Goal: Use online tool/utility: Utilize a website feature to perform a specific function

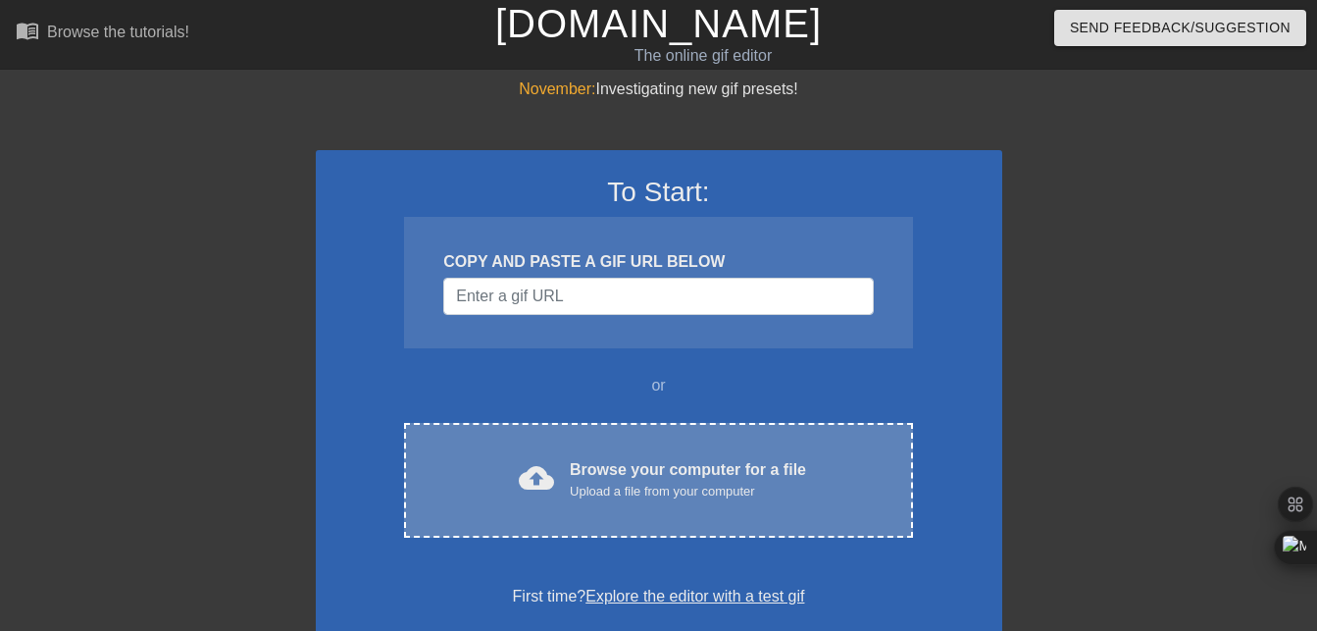
click at [583, 483] on div "Upload a file from your computer" at bounding box center [688, 492] width 236 height 20
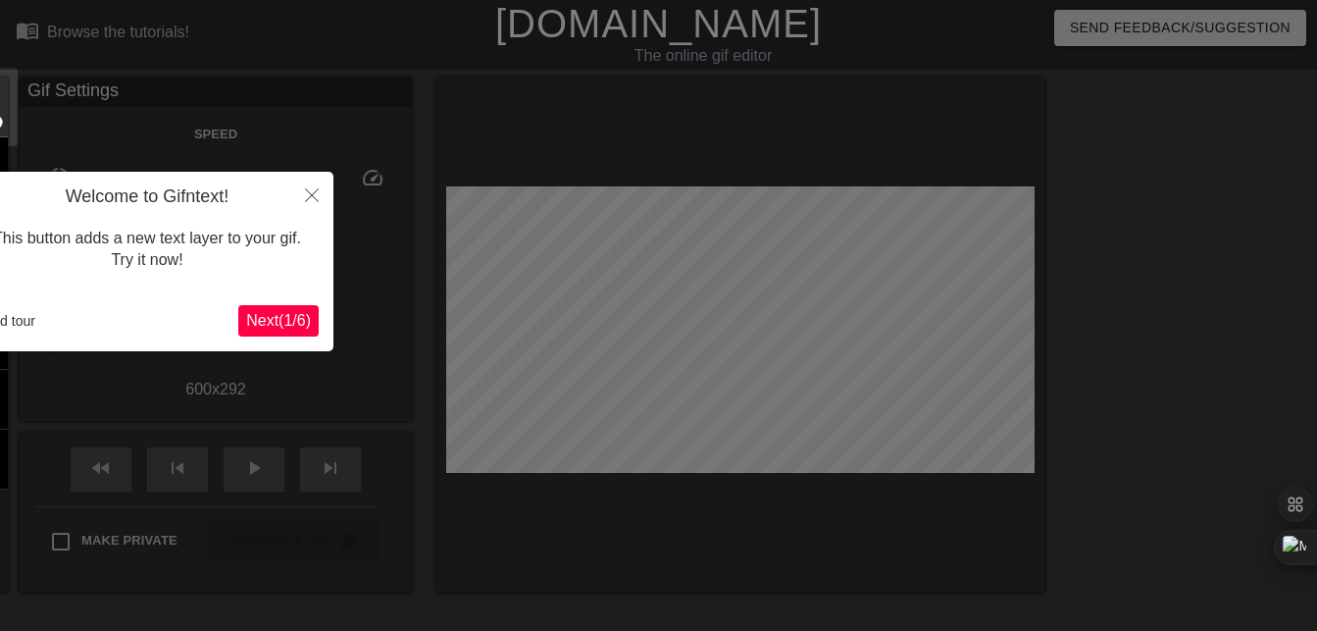
scroll to position [48, 0]
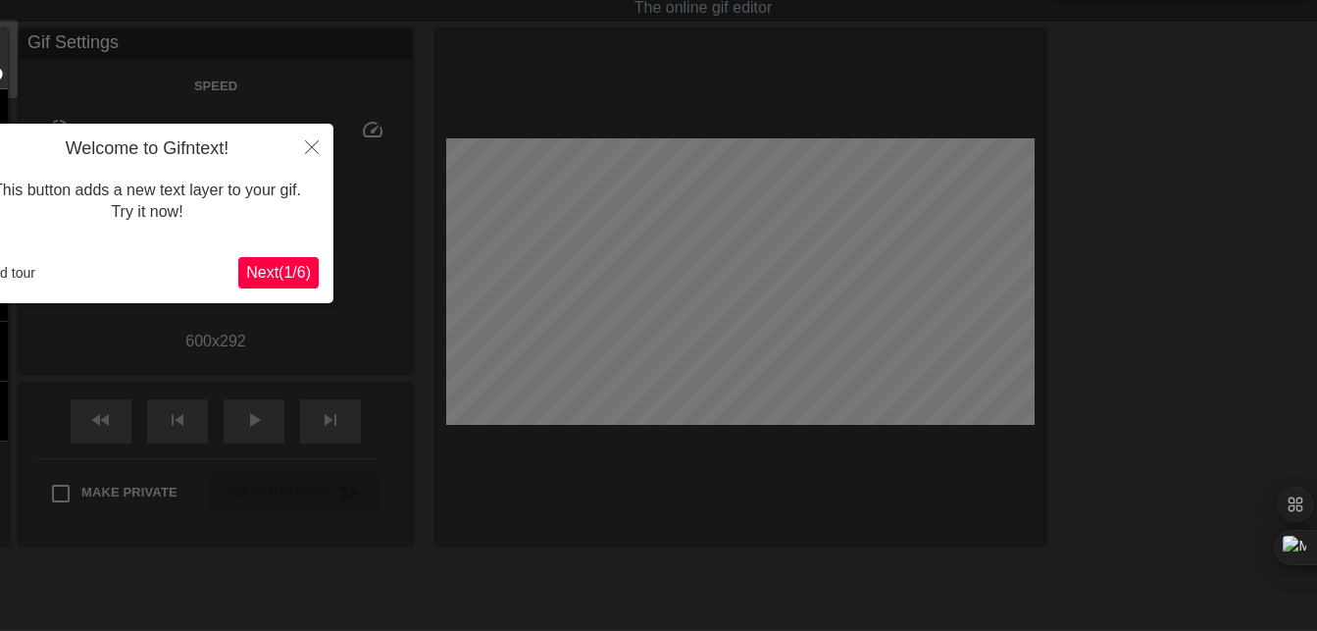
click at [269, 273] on span "Next ( 1 / 6 )" at bounding box center [278, 272] width 65 height 17
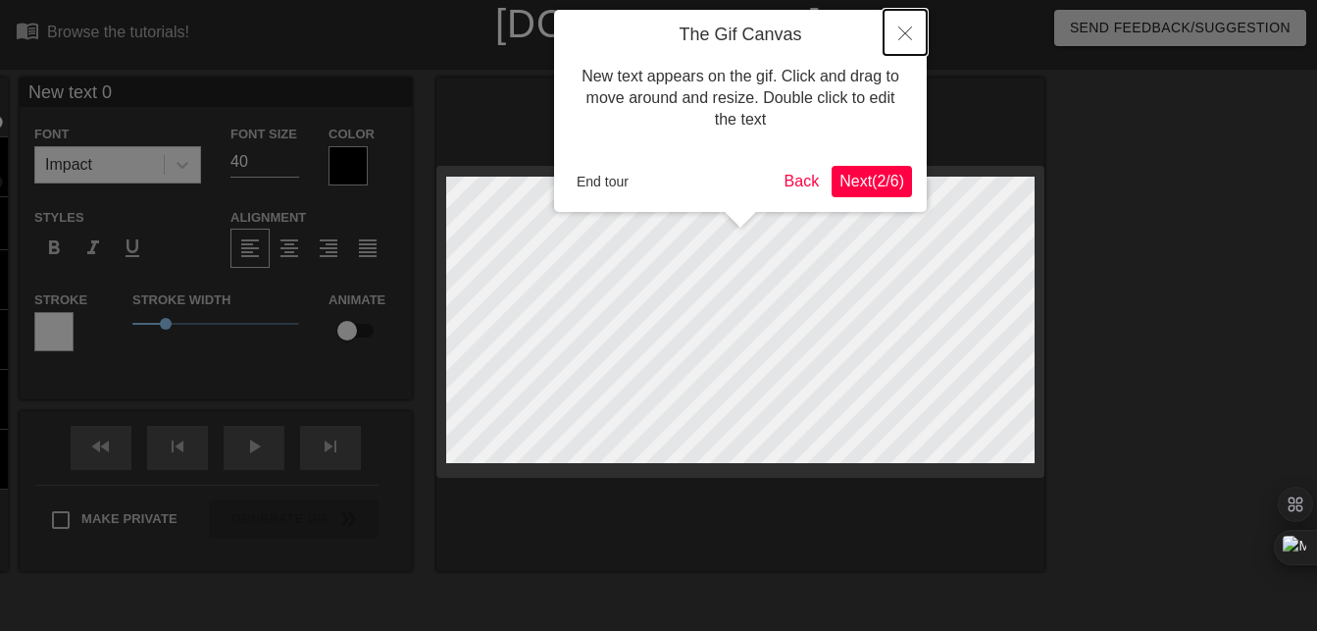
click at [908, 35] on icon "Close" at bounding box center [905, 33] width 14 height 14
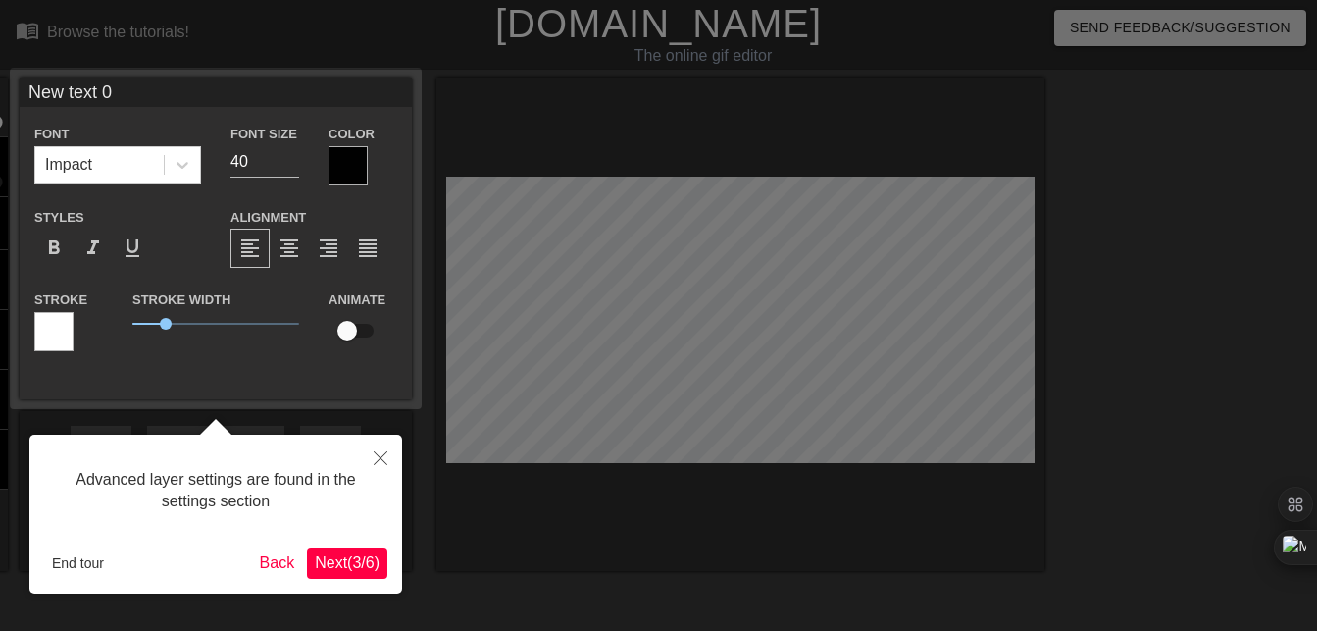
scroll to position [48, 0]
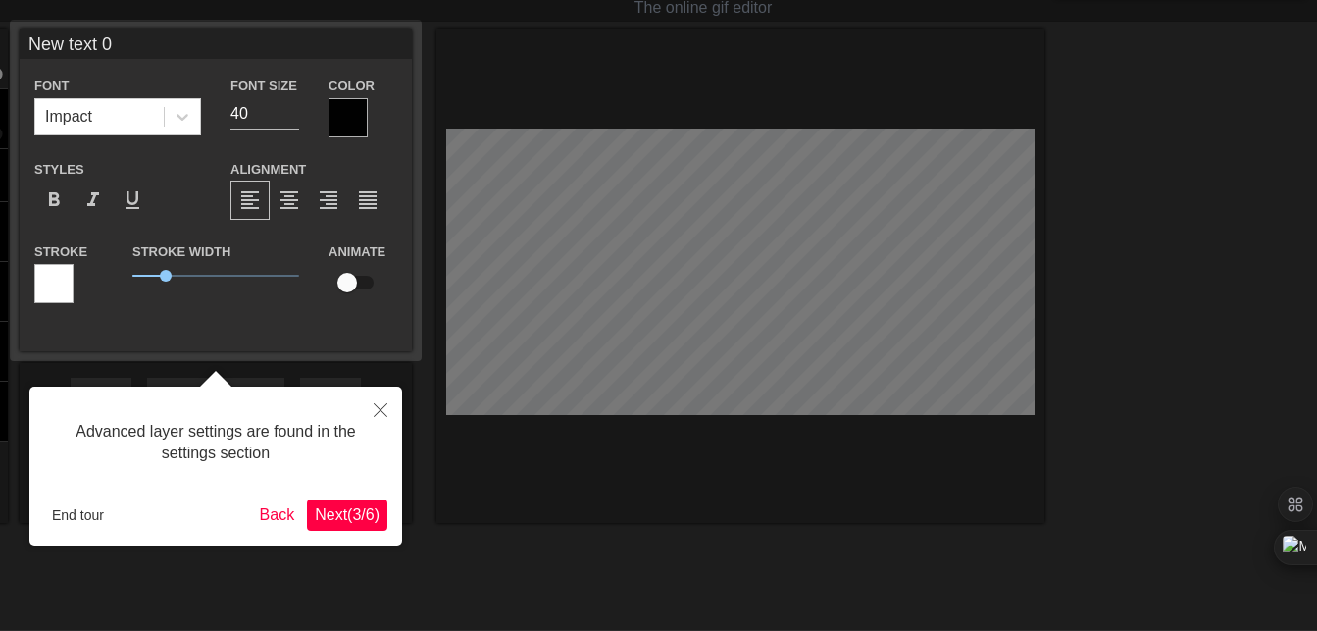
click at [691, 513] on div at bounding box center [658, 350] width 1317 height 796
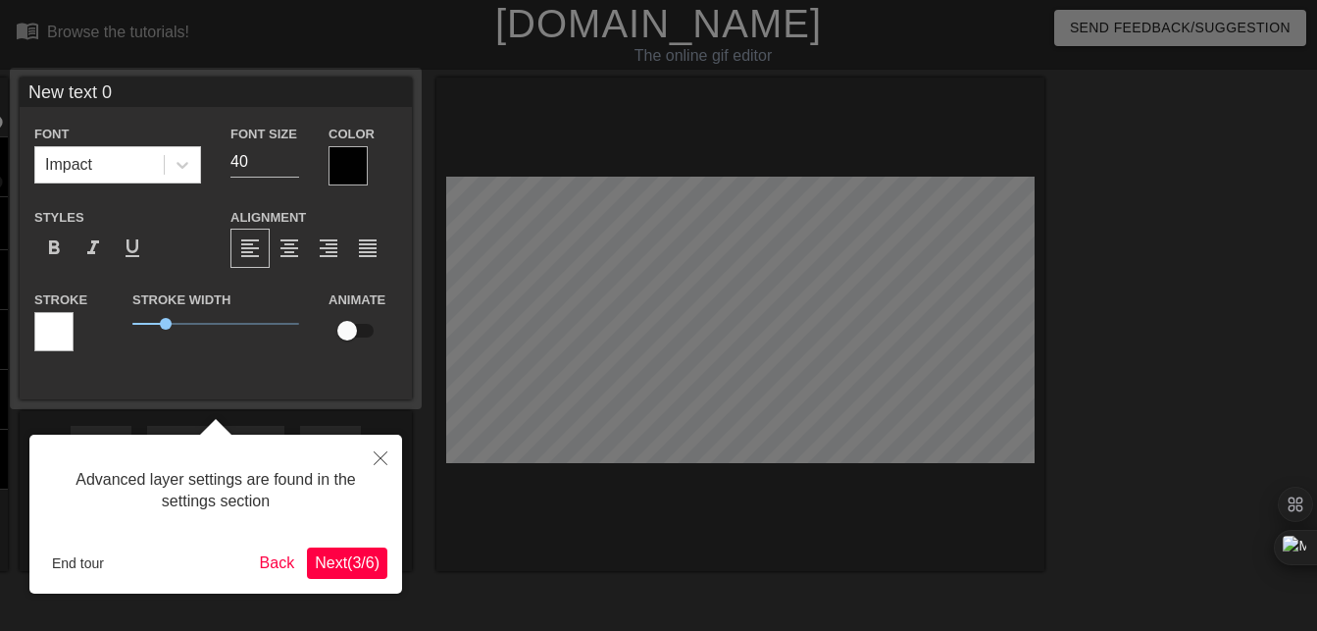
click at [1150, 174] on div at bounding box center [658, 398] width 1317 height 796
click at [374, 464] on icon "Close" at bounding box center [381, 458] width 14 height 14
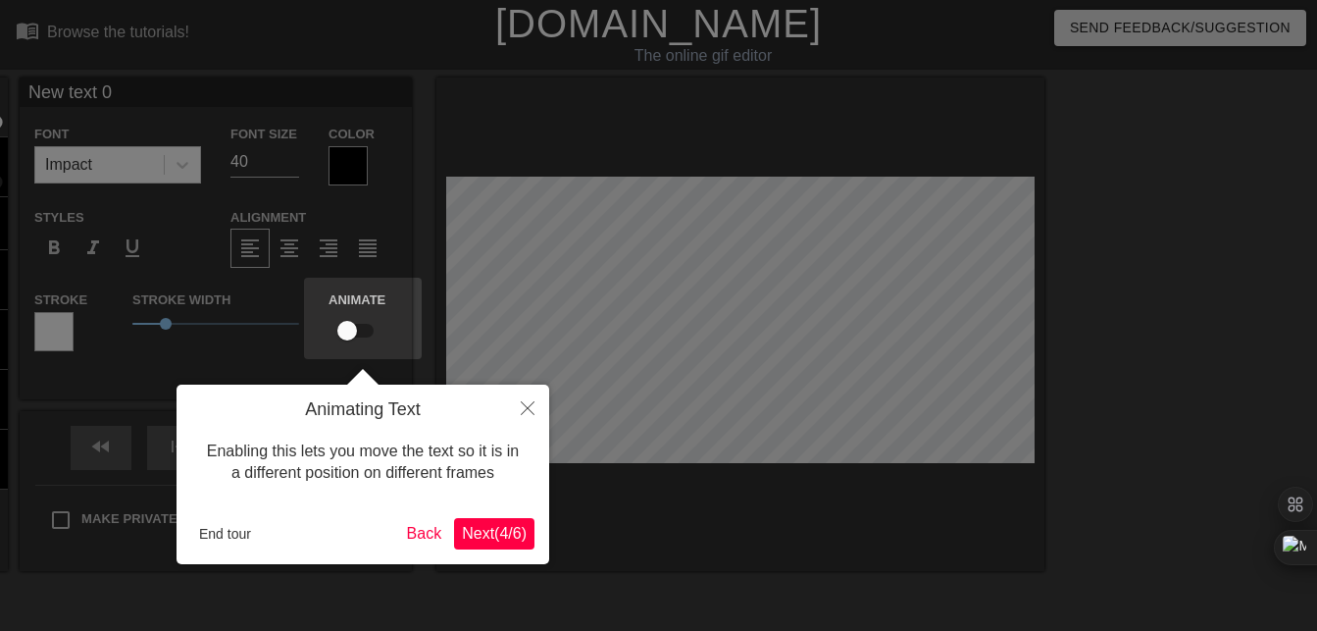
click at [508, 434] on div "Enabling this lets you move the text so it is in a different position on differ…" at bounding box center [362, 462] width 343 height 83
click at [531, 421] on button "Close" at bounding box center [527, 406] width 43 height 45
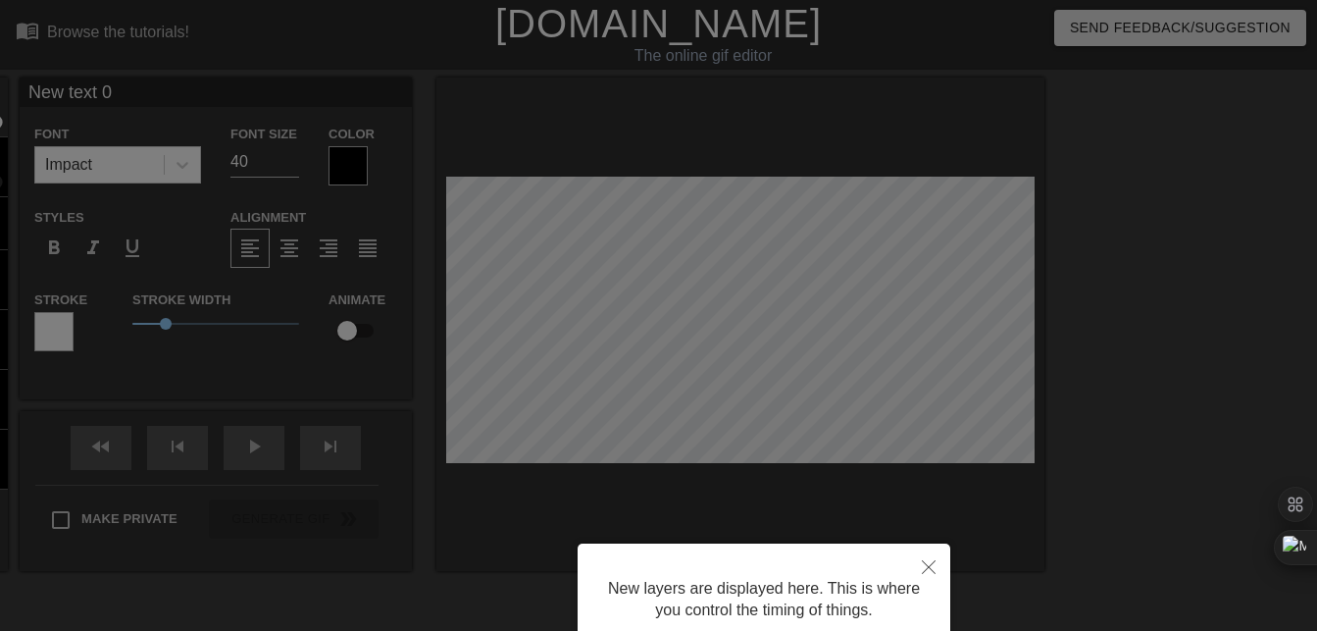
scroll to position [169, 0]
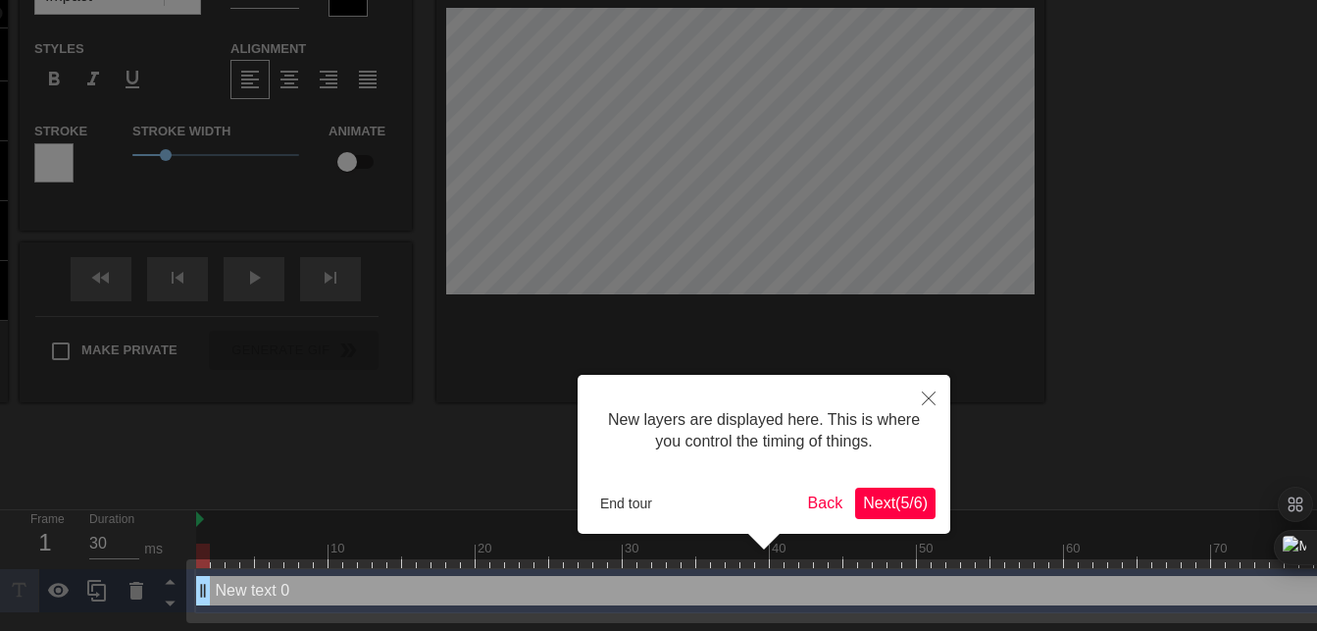
drag, startPoint x: 967, startPoint y: 416, endPoint x: 959, endPoint y: 404, distance: 14.1
click at [963, 411] on div at bounding box center [658, 230] width 1317 height 799
click at [946, 387] on button "Close" at bounding box center [928, 397] width 43 height 45
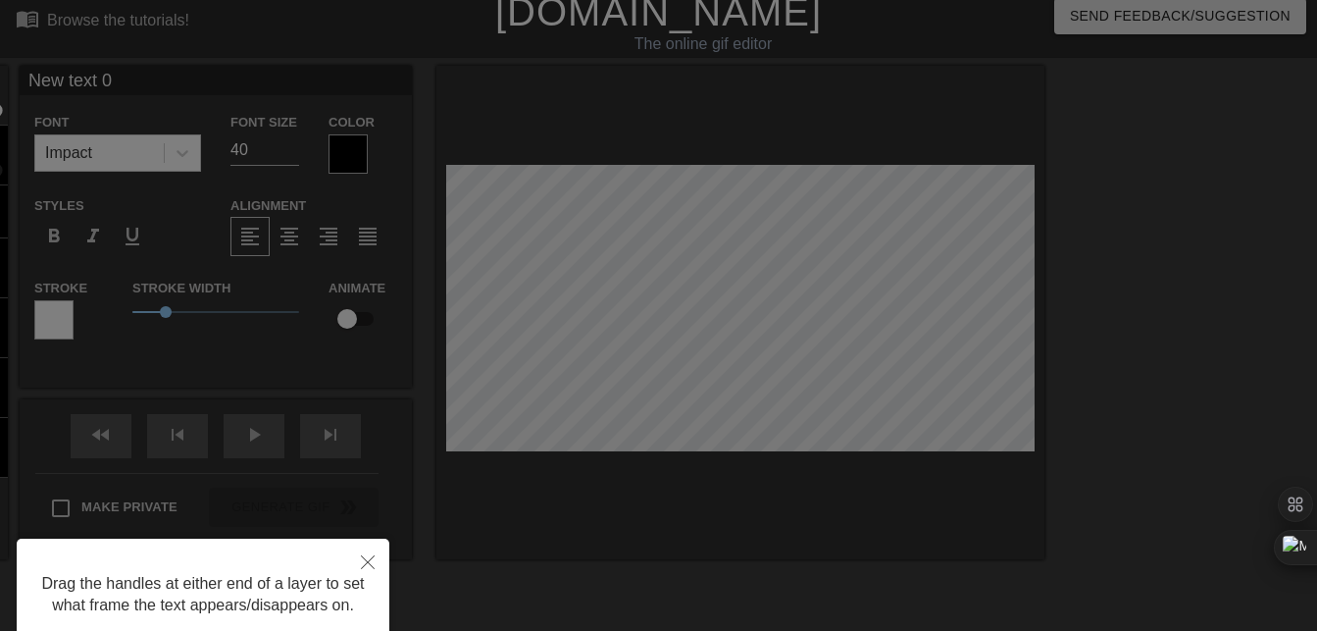
scroll to position [0, 0]
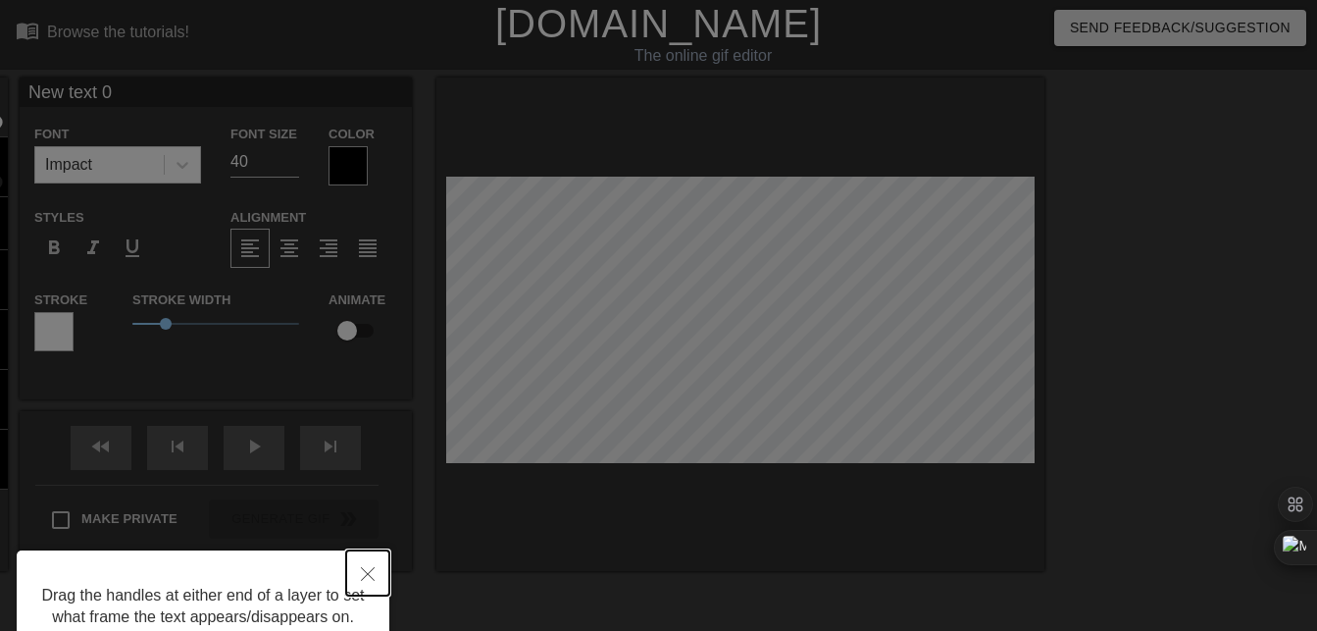
click at [368, 564] on button "Close" at bounding box center [367, 572] width 43 height 45
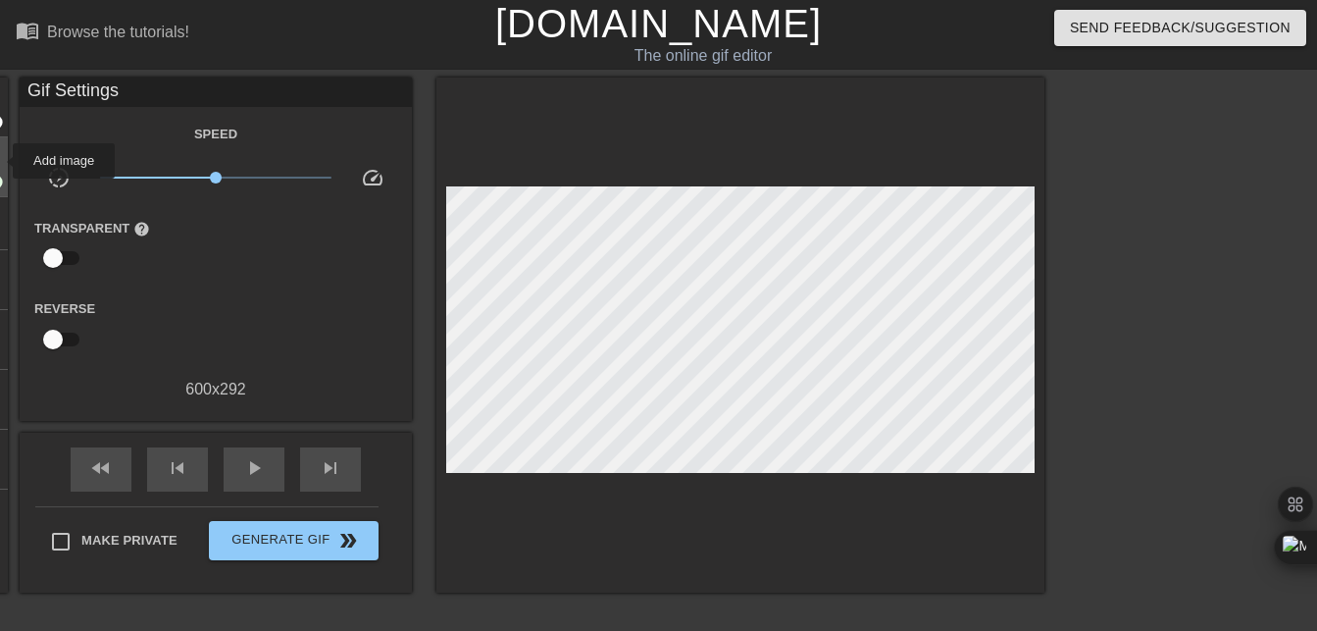
click at [0, 161] on html "menu_book Browse the tutorials! [DOMAIN_NAME] The online gif editor Send Feedba…" at bounding box center [658, 391] width 1317 height 782
click at [0, 160] on html "menu_book Browse the tutorials! [DOMAIN_NAME] The online gif editor Send Feedba…" at bounding box center [658, 391] width 1317 height 782
click at [69, 170] on div "title add_circle image add_circle crop photo_size_select_large help keyboard Gi…" at bounding box center [500, 334] width 1090 height 515
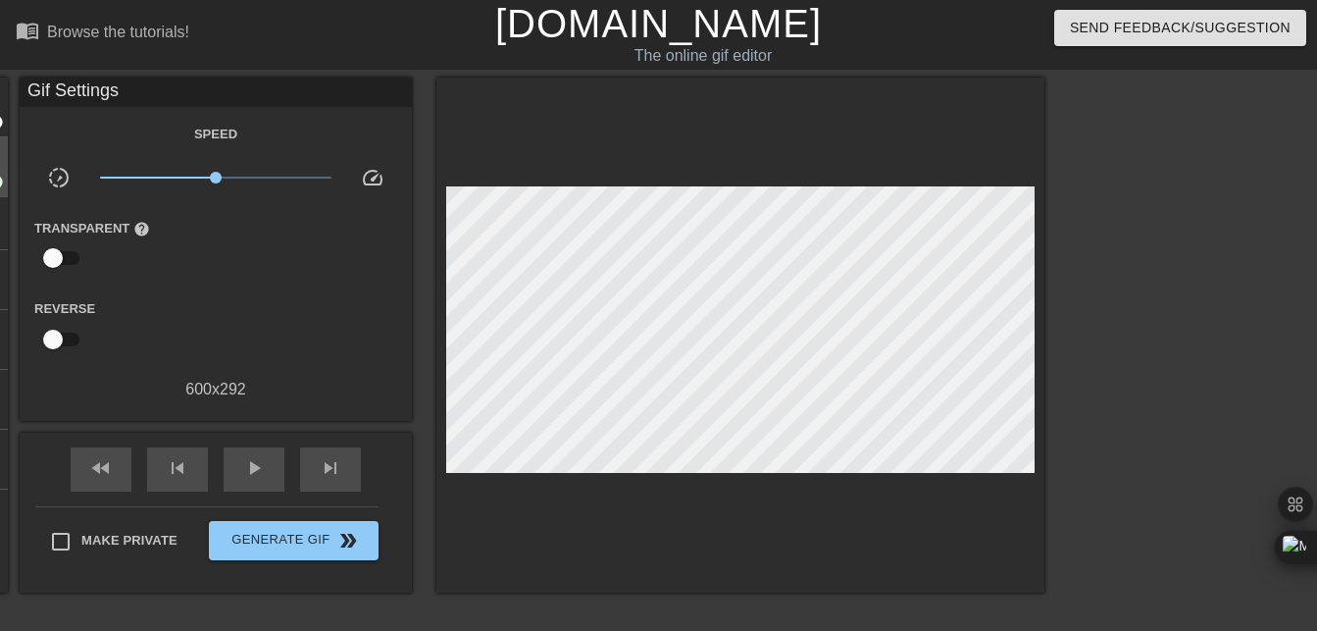
click at [0, 168] on html "menu_book Browse the tutorials! [DOMAIN_NAME] The online gif editor Send Feedba…" at bounding box center [658, 391] width 1317 height 782
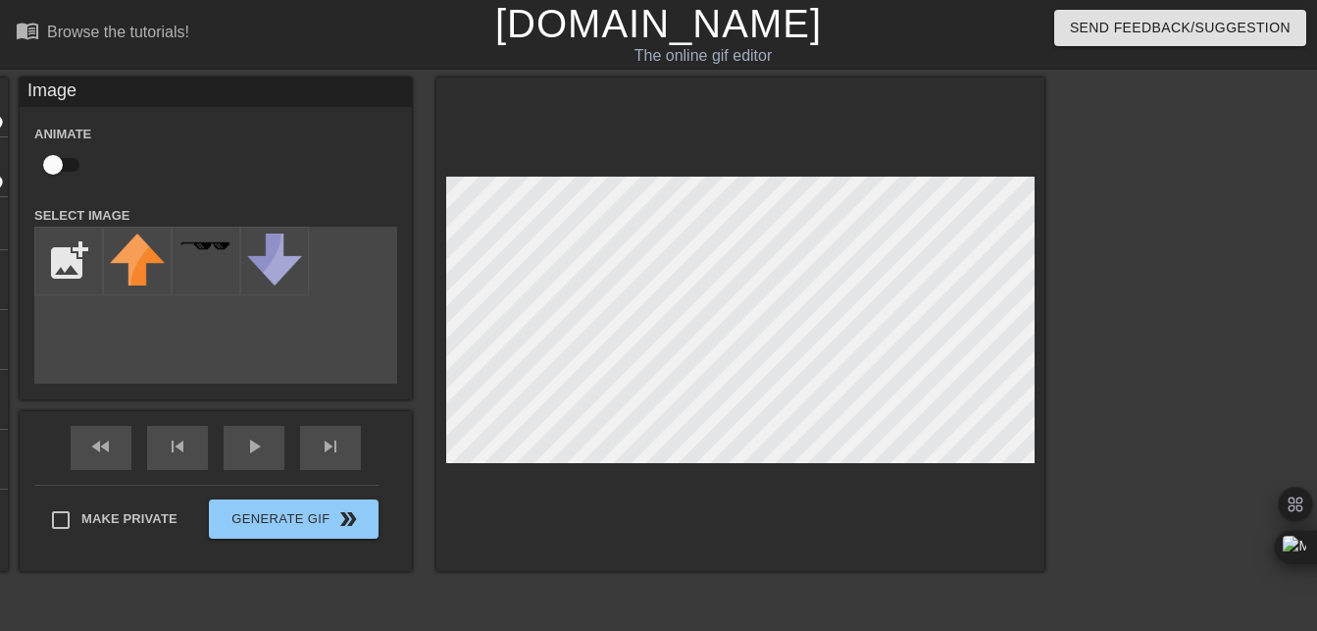
scroll to position [98, 0]
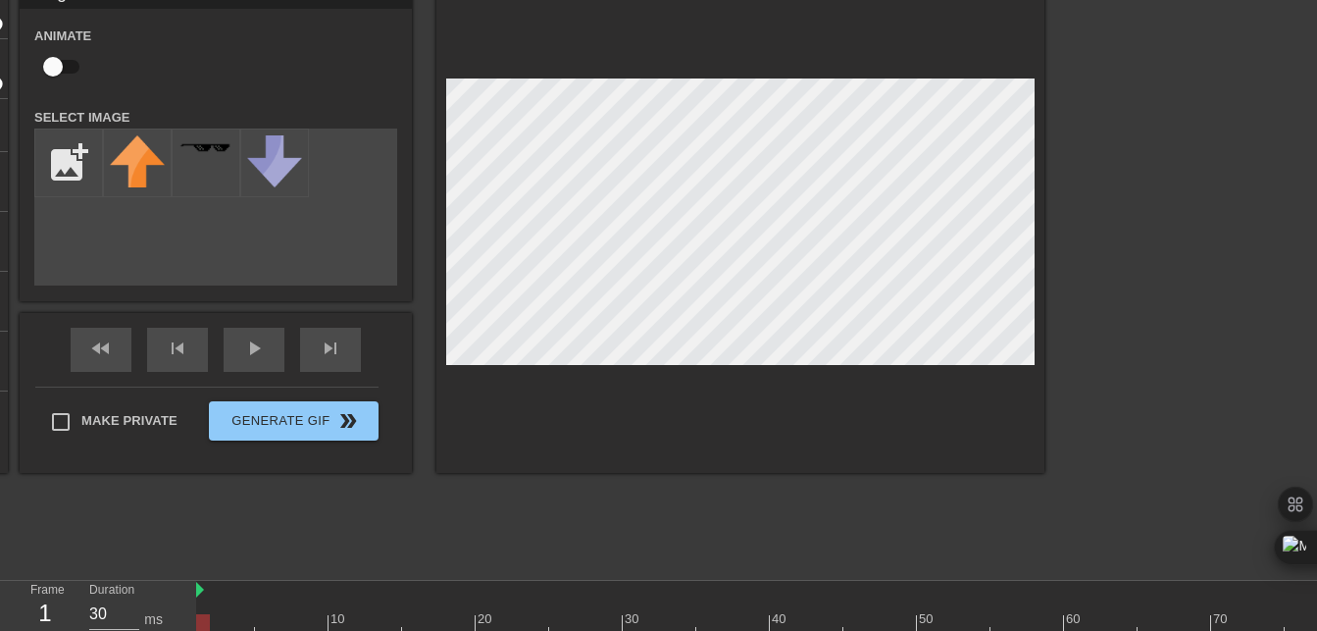
click at [242, 260] on div "title add_circle image add_circle crop photo_size_select_large help keyboard Im…" at bounding box center [500, 225] width 1090 height 493
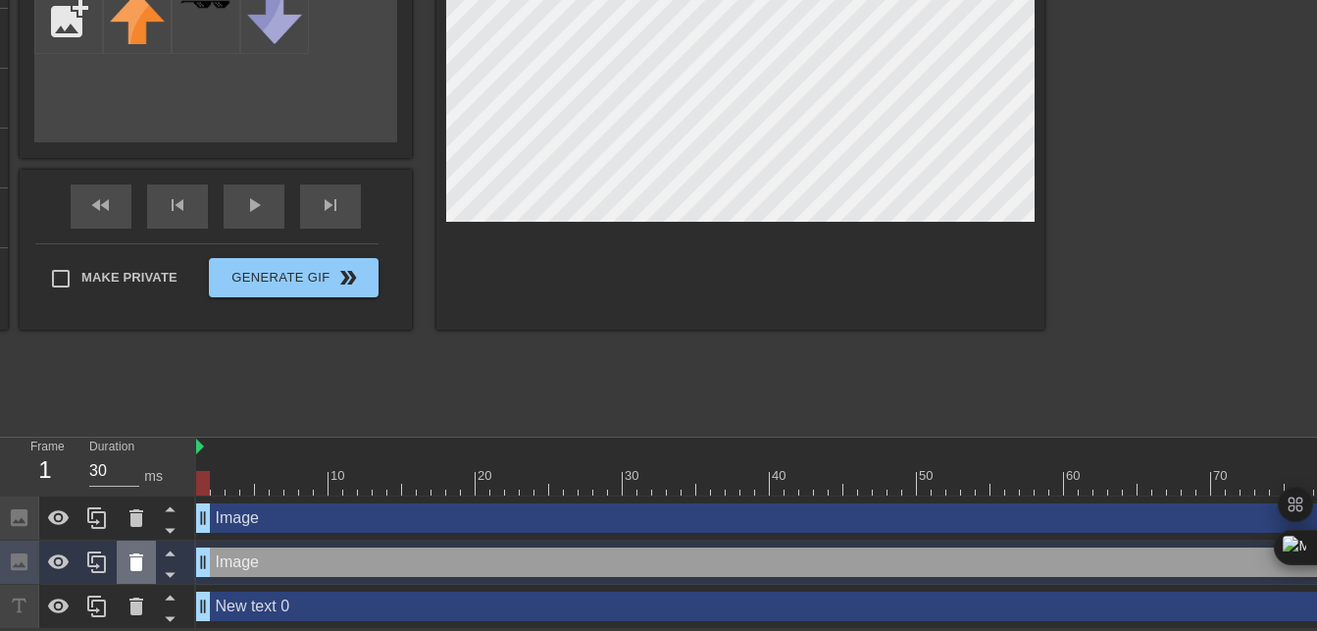
click at [138, 567] on icon at bounding box center [136, 562] width 14 height 18
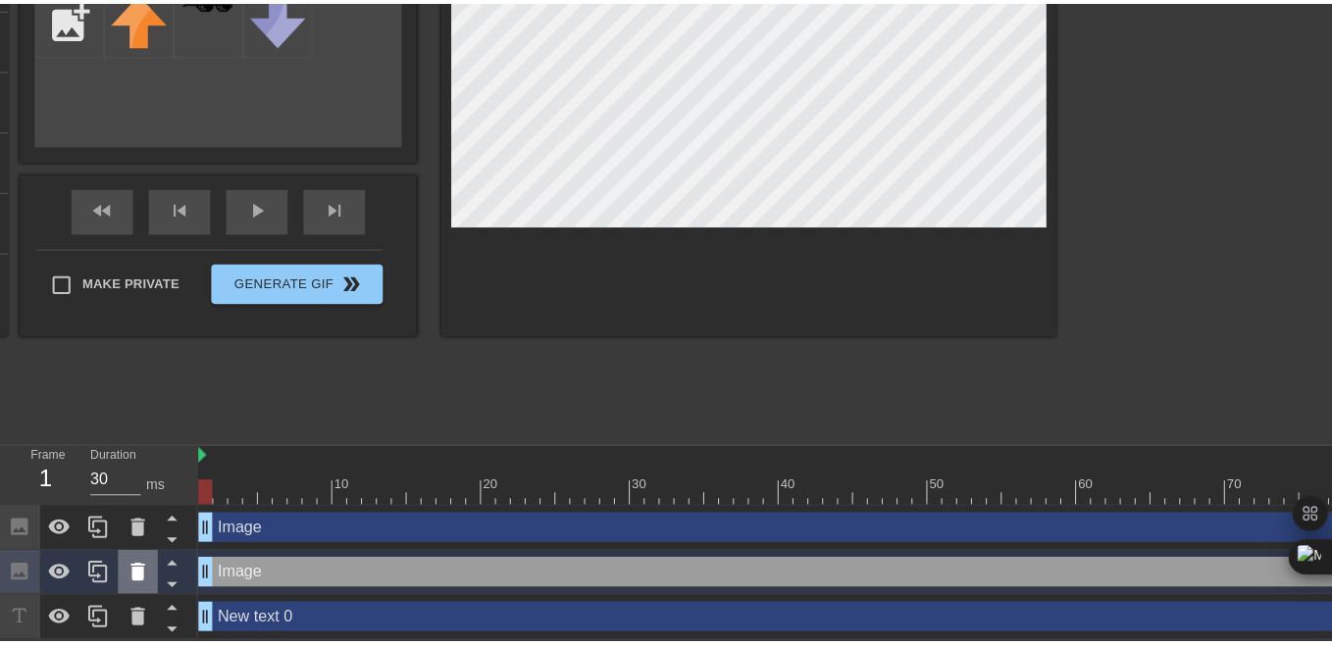
scroll to position [229, 0]
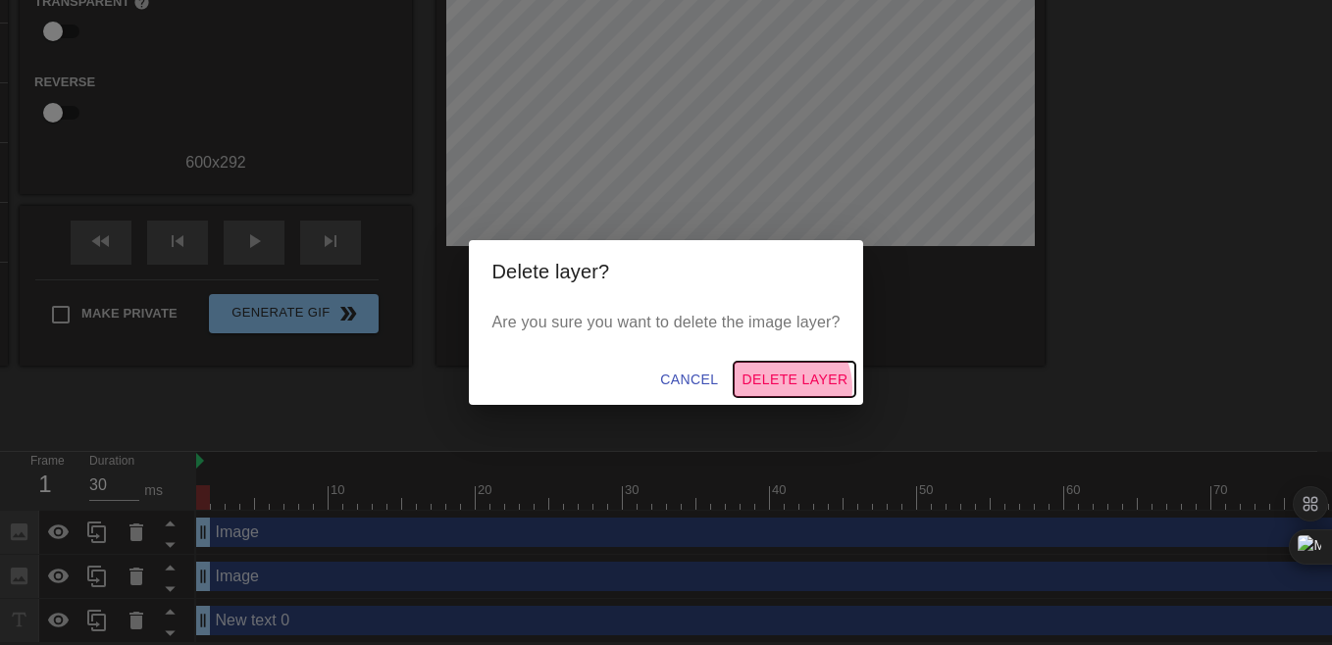
click at [783, 388] on span "Delete Layer" at bounding box center [795, 380] width 106 height 25
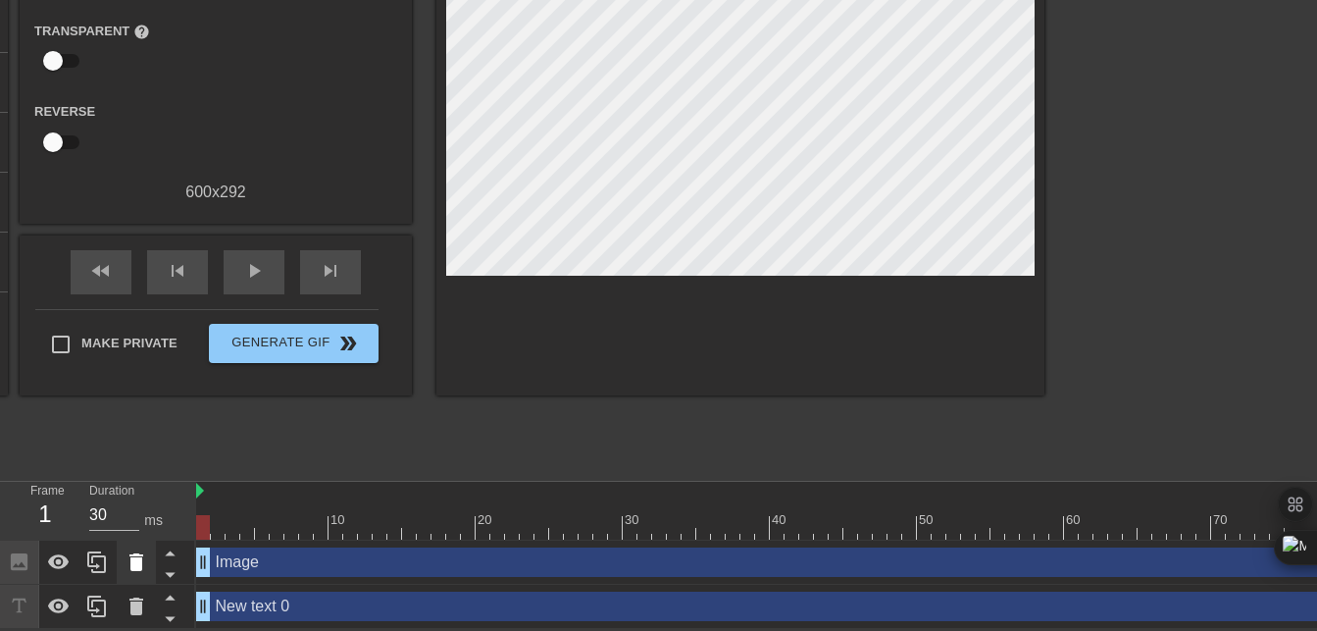
click at [137, 567] on icon at bounding box center [136, 562] width 14 height 18
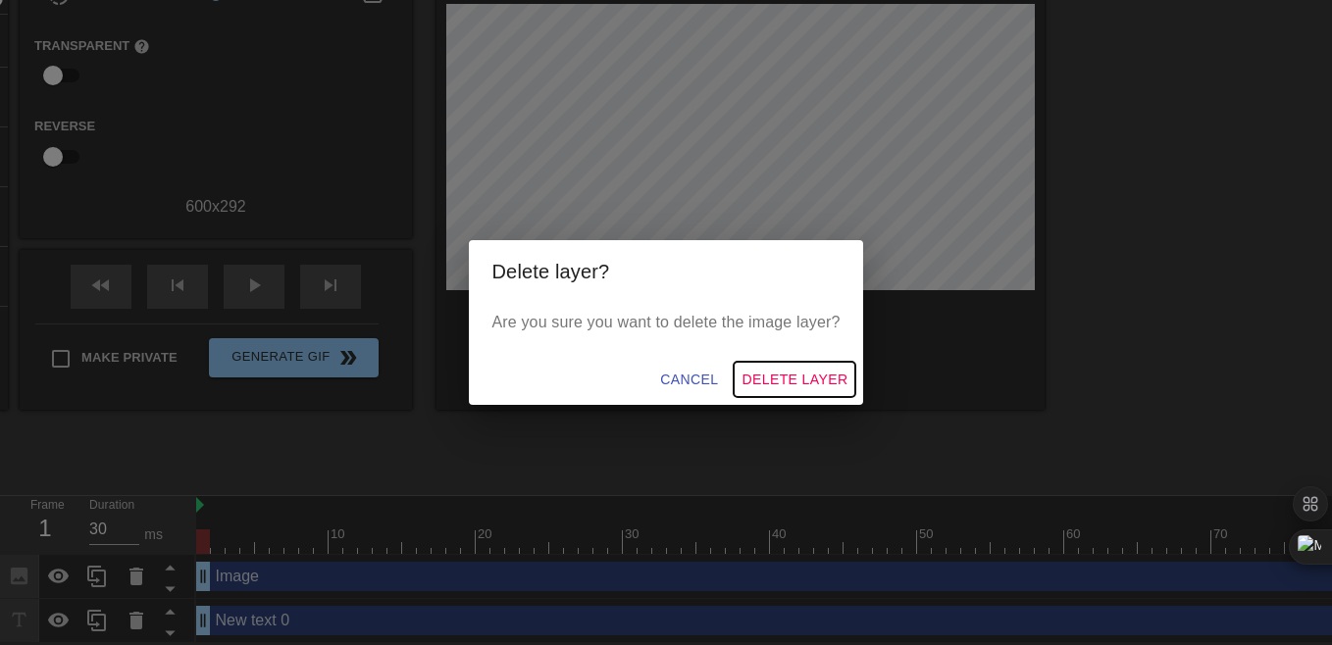
click at [794, 373] on span "Delete Layer" at bounding box center [795, 380] width 106 height 25
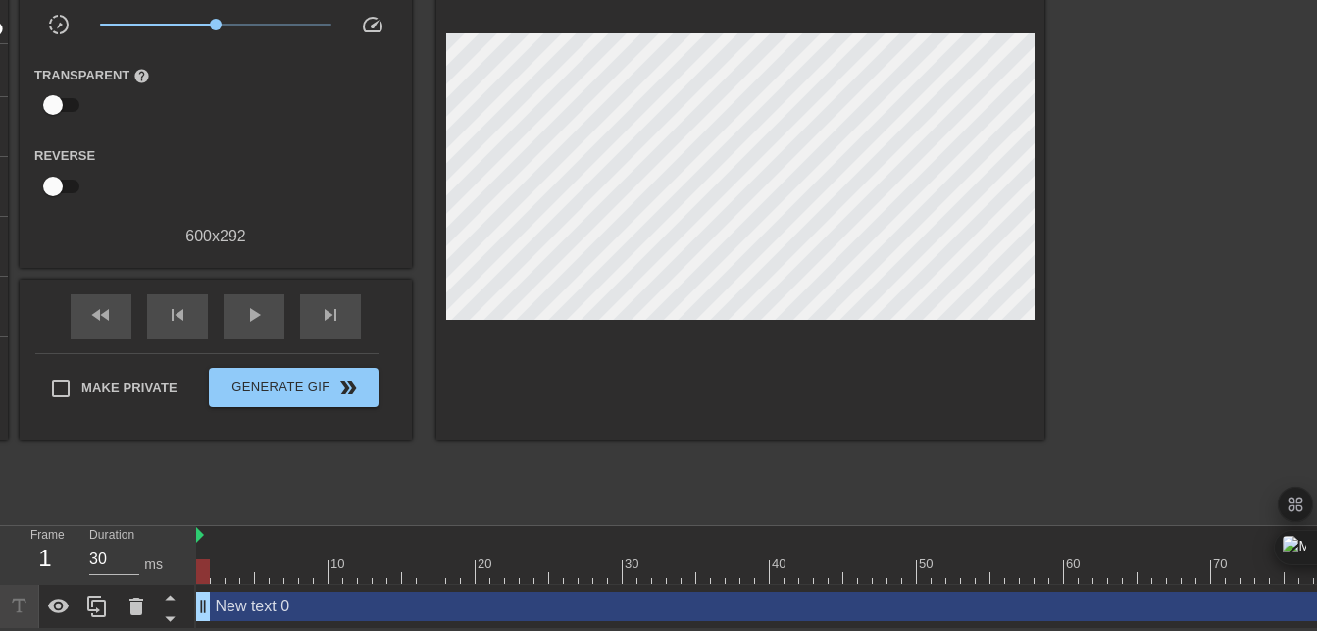
scroll to position [57, 0]
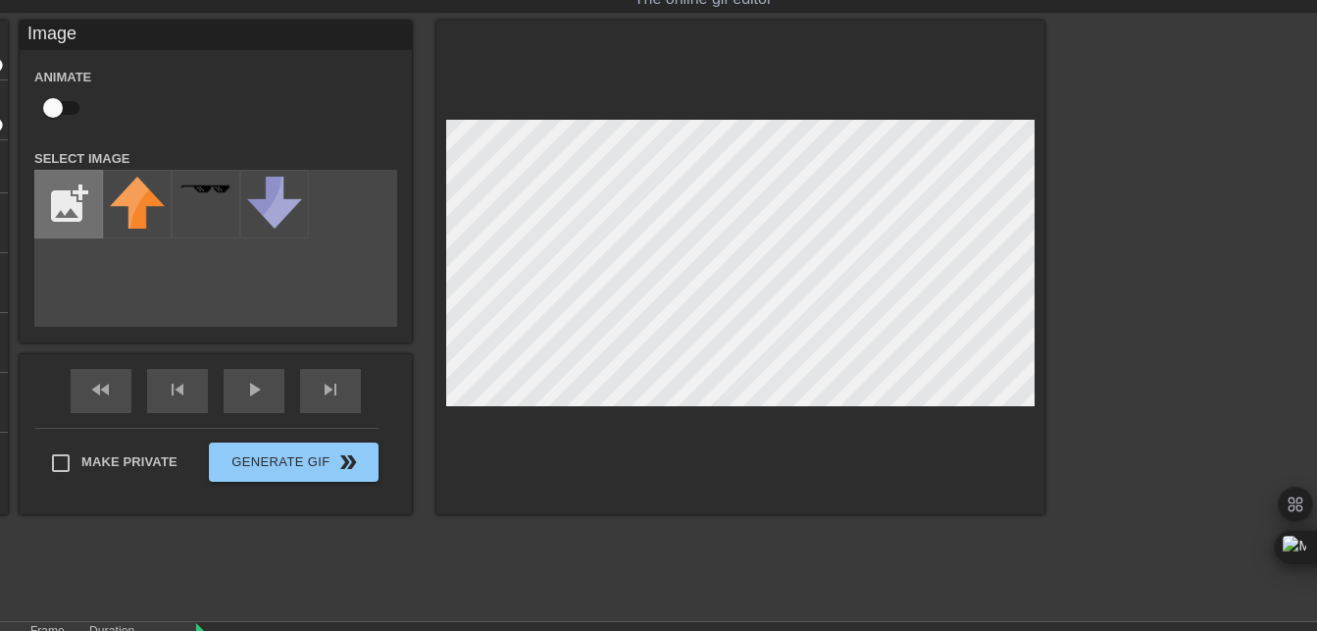
click at [47, 197] on input "file" at bounding box center [68, 204] width 67 height 67
type input "C:\fakepath\women-torso.webp"
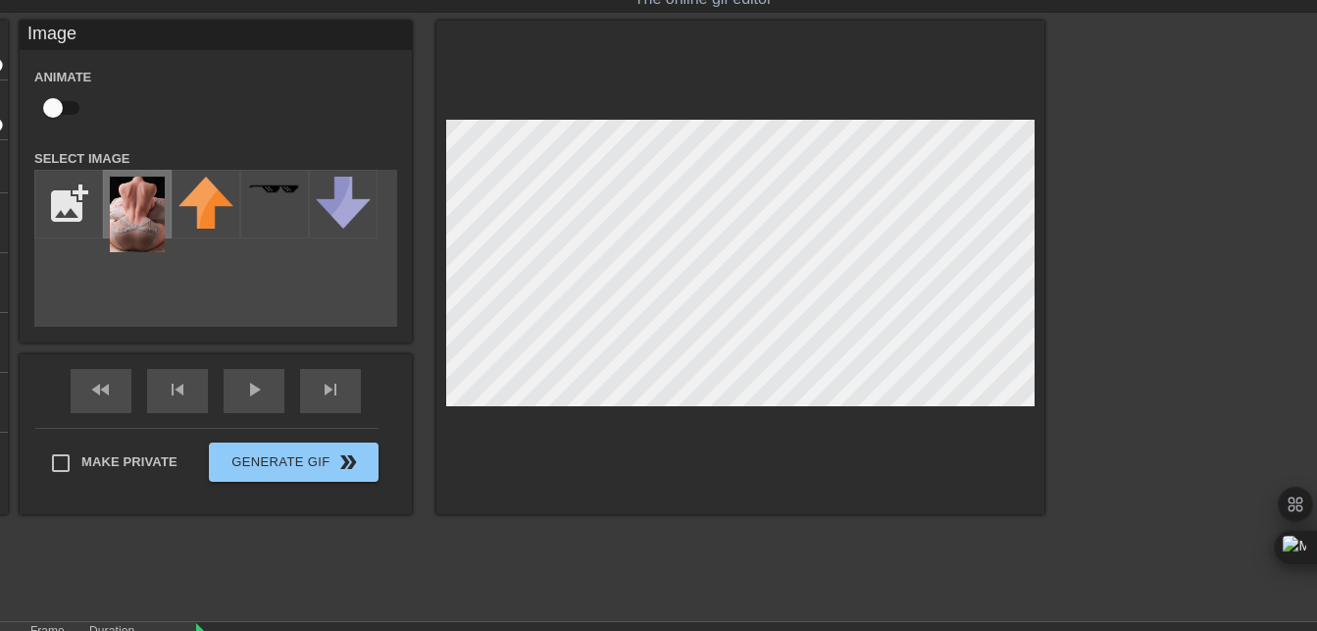
click at [150, 180] on img at bounding box center [137, 215] width 55 height 76
click at [149, 214] on img at bounding box center [137, 215] width 55 height 76
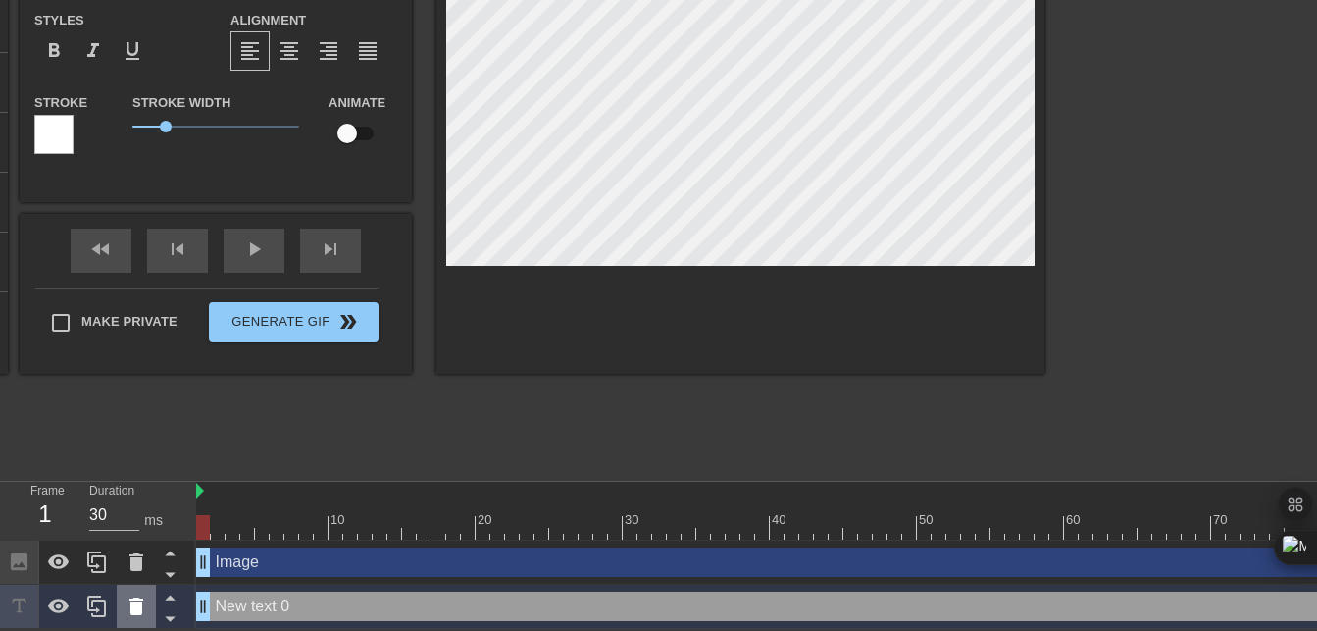
click at [141, 594] on icon at bounding box center [137, 606] width 24 height 24
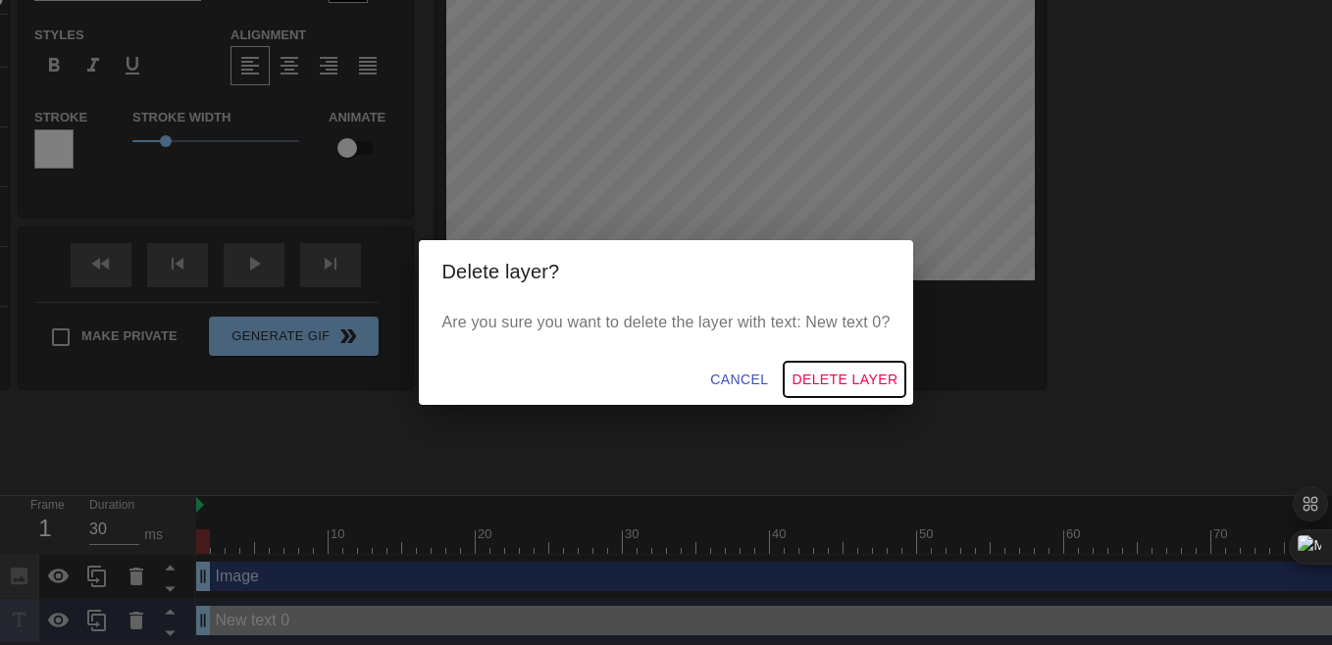
click at [820, 377] on span "Delete Layer" at bounding box center [845, 380] width 106 height 25
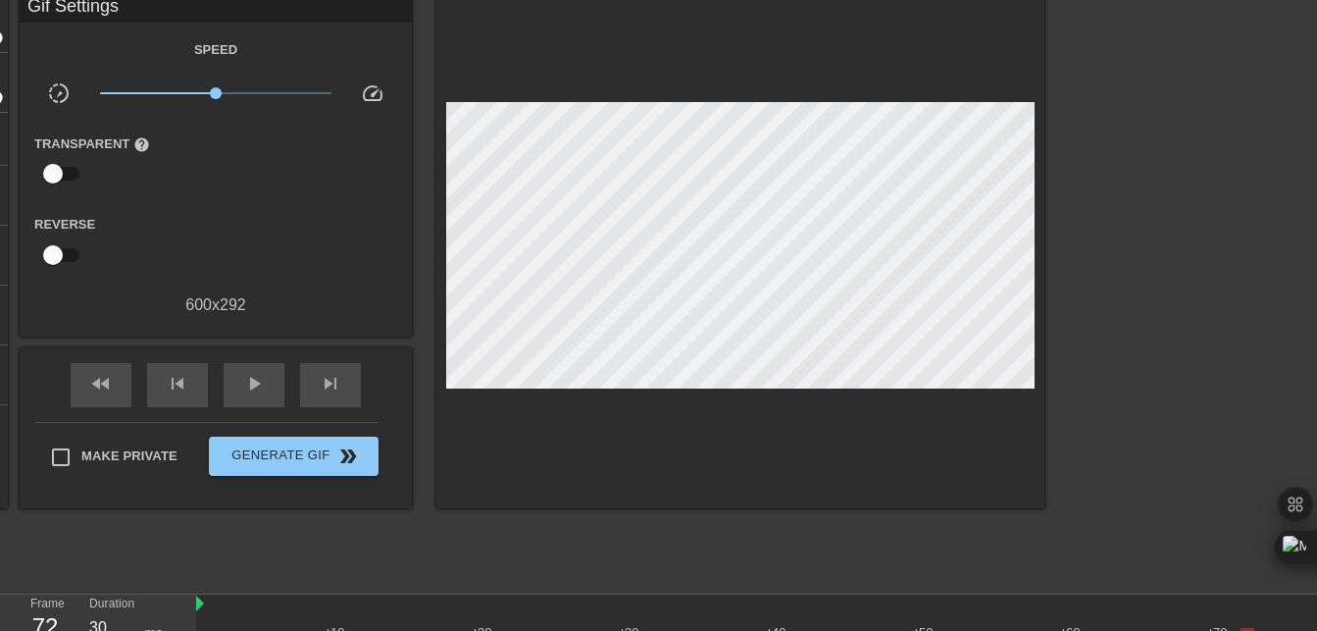
scroll to position [155, 0]
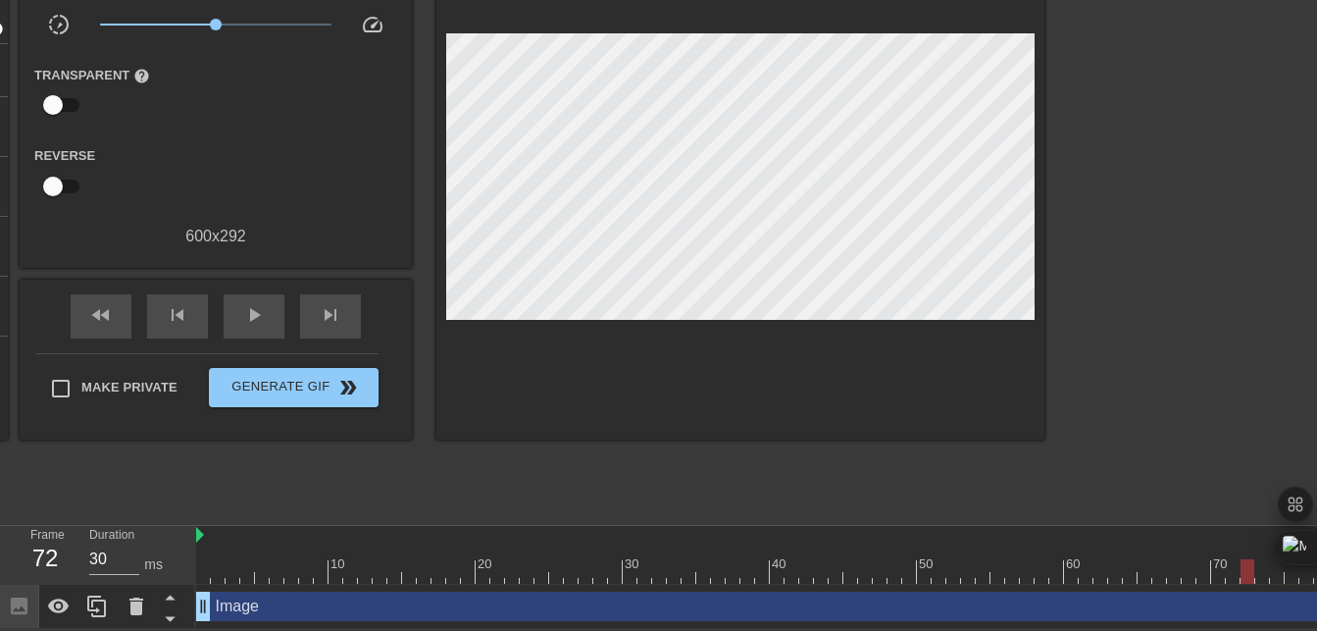
click at [195, 529] on div at bounding box center [196, 536] width 10 height 20
drag, startPoint x: 1249, startPoint y: 570, endPoint x: 1209, endPoint y: 570, distance: 39.2
click at [1209, 570] on div at bounding box center [1204, 571] width 14 height 25
drag, startPoint x: 1207, startPoint y: 570, endPoint x: 1177, endPoint y: 573, distance: 30.5
click at [1213, 570] on div at bounding box center [1218, 571] width 14 height 25
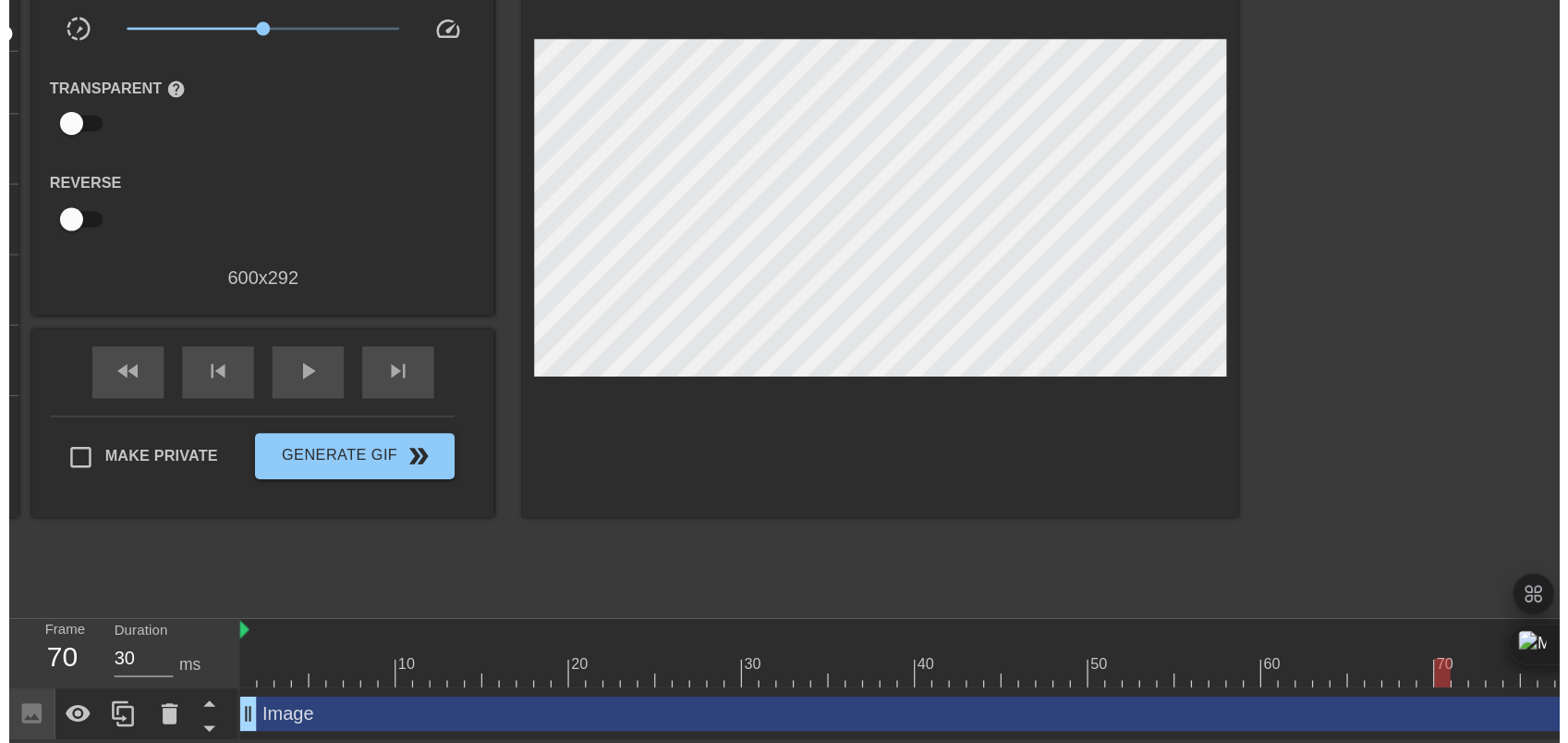
scroll to position [0, 0]
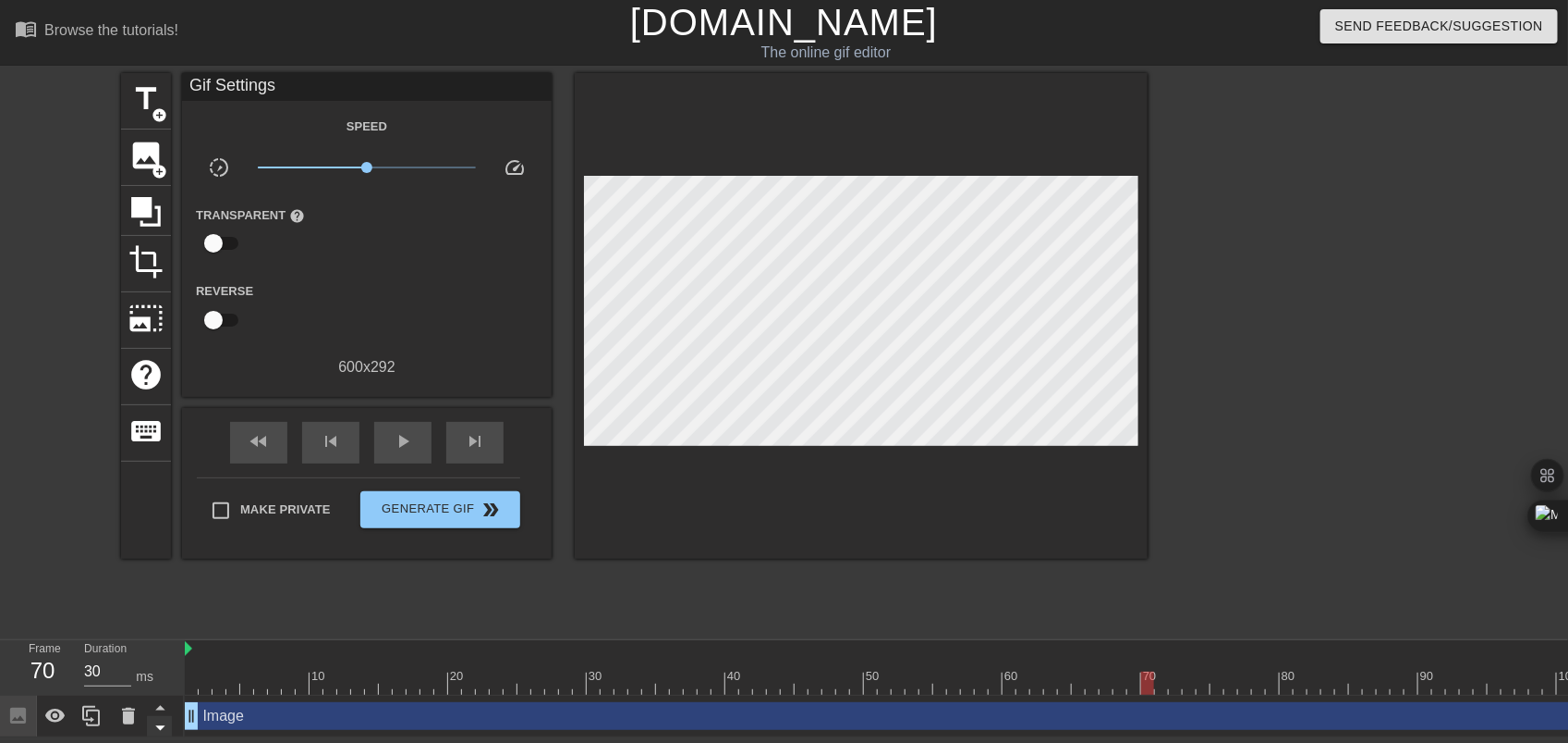
click at [153, 607] on icon at bounding box center [160, 727] width 24 height 24
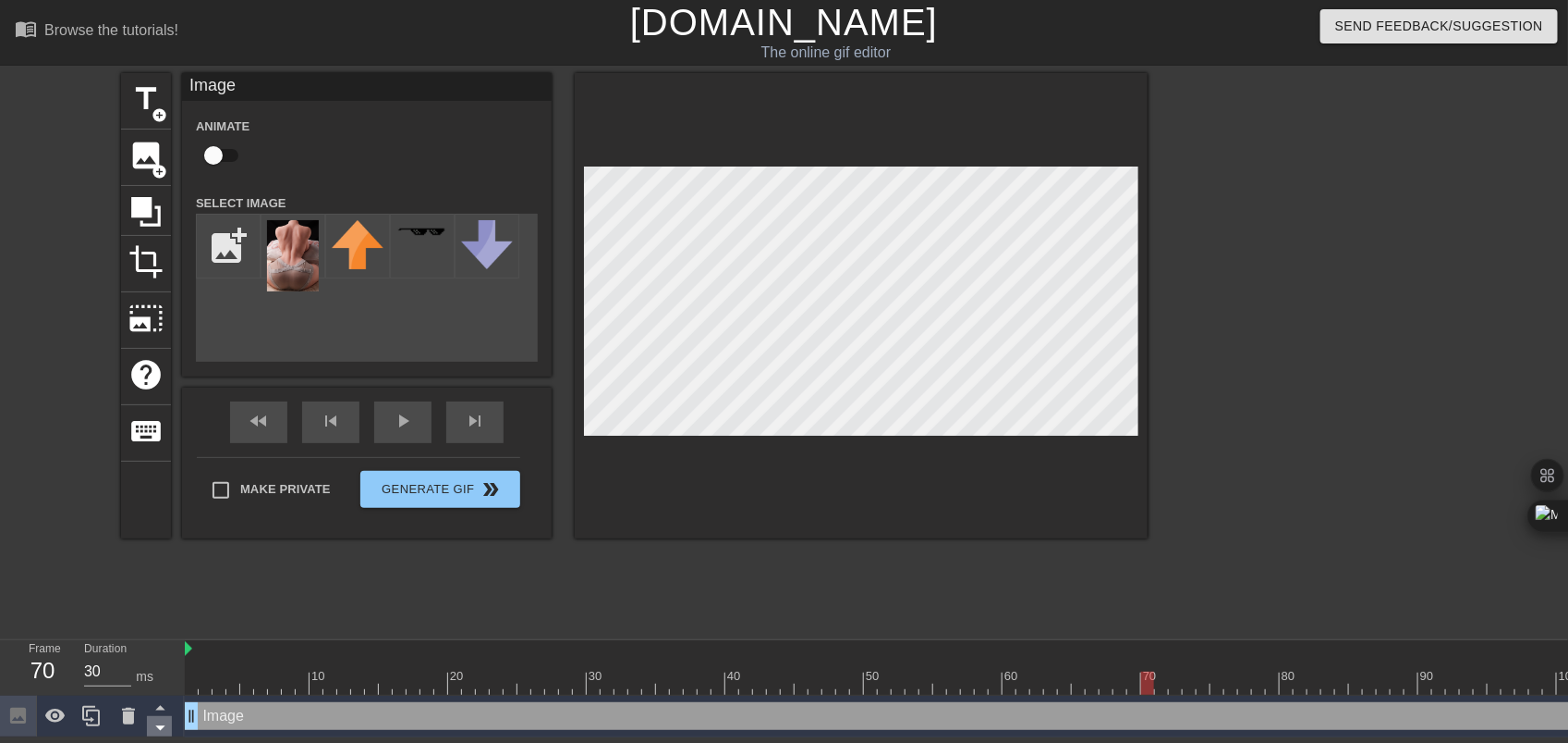
click at [155, 607] on icon at bounding box center [160, 727] width 24 height 24
click at [158, 607] on icon at bounding box center [160, 707] width 24 height 24
drag, startPoint x: 196, startPoint y: 649, endPoint x: 160, endPoint y: 685, distance: 50.9
click at [169, 607] on div "Frame 70 Duration 30 ms 10 20 30 40 50 60 70 80 90 100 110 120 130 140 150" at bounding box center [784, 688] width 1568 height 97
click at [1254, 546] on div "title add_circle image add_circle crop photo_size_select_large help keyboard Im…" at bounding box center [784, 350] width 1568 height 554
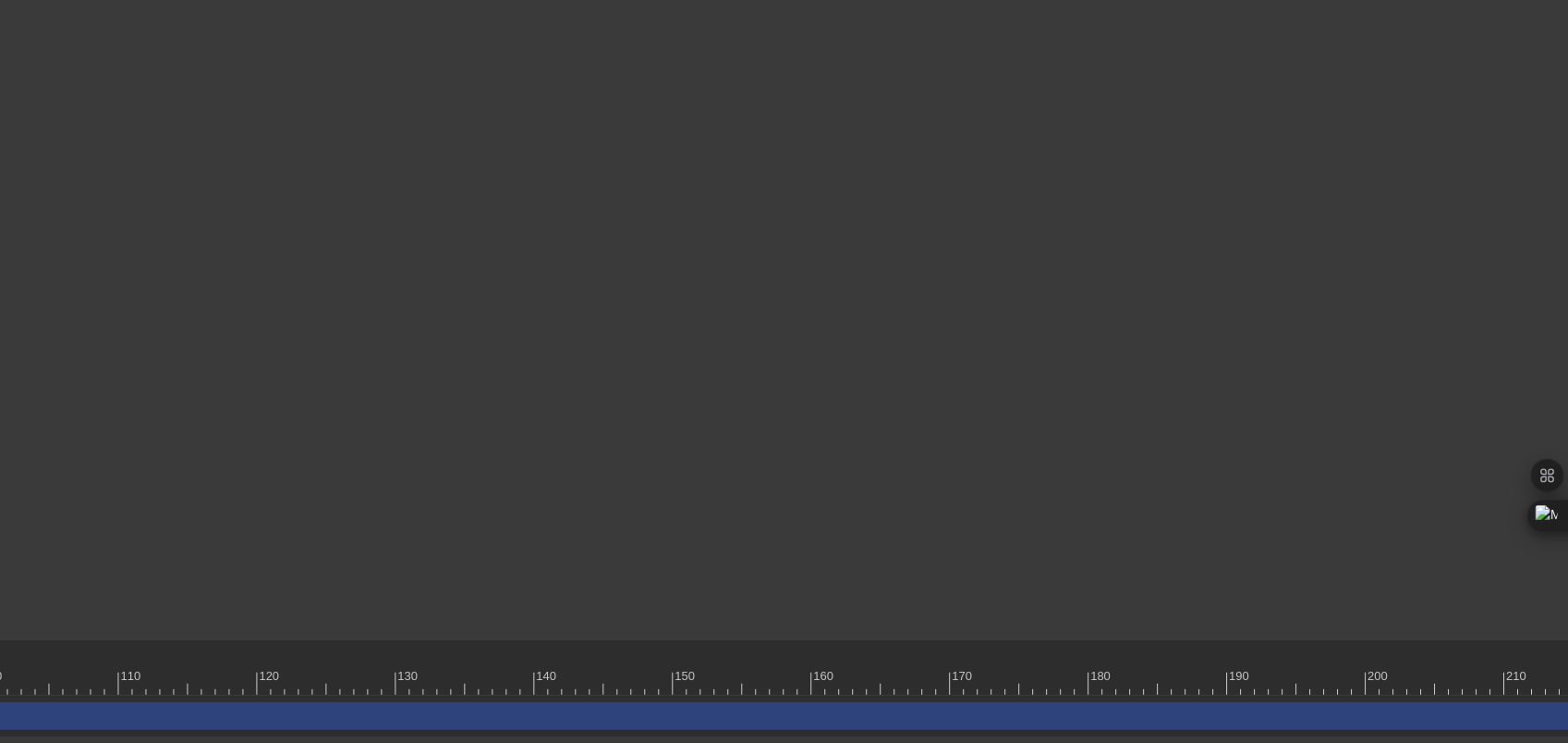
scroll to position [0, 1781]
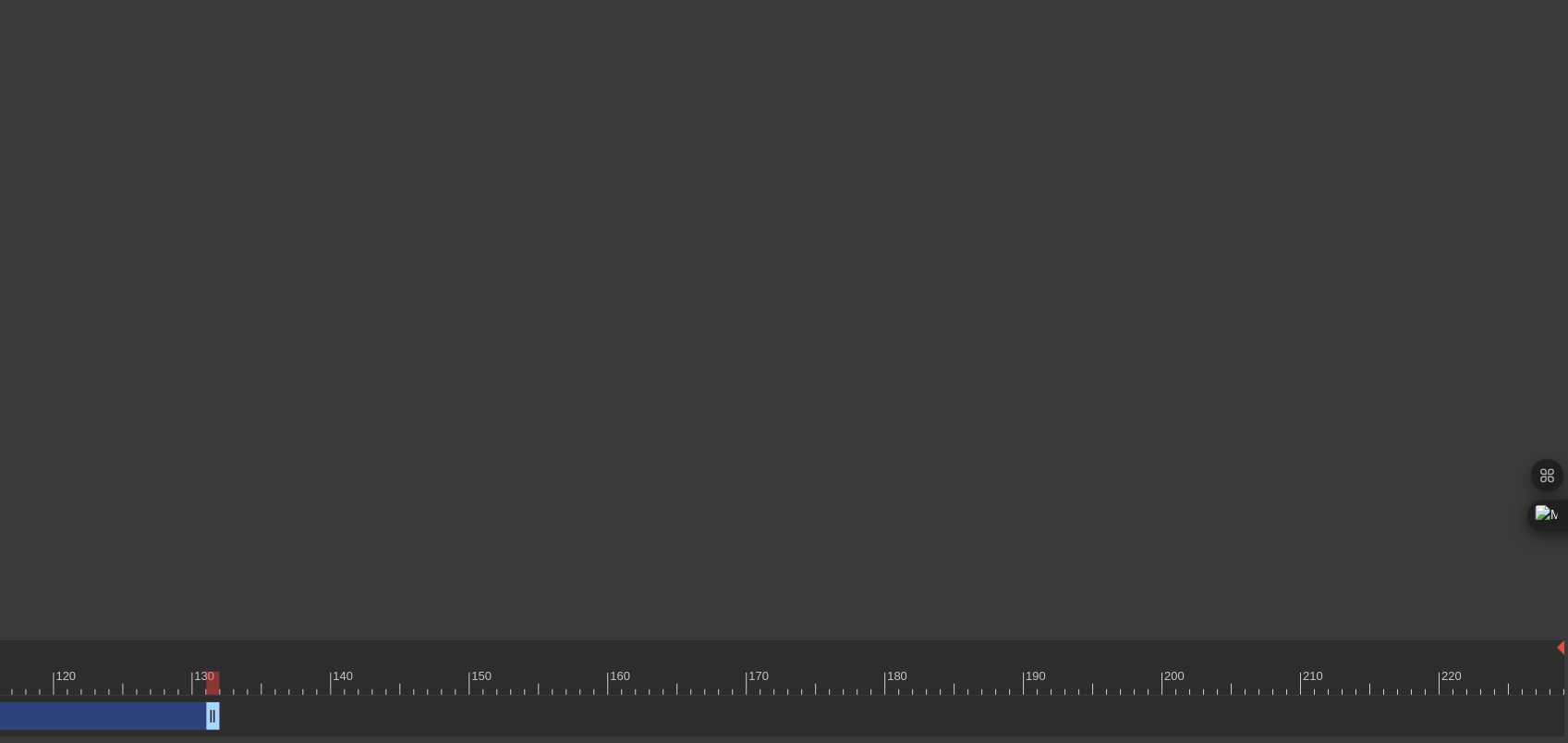
drag, startPoint x: 1553, startPoint y: 714, endPoint x: 624, endPoint y: 759, distance: 930.1
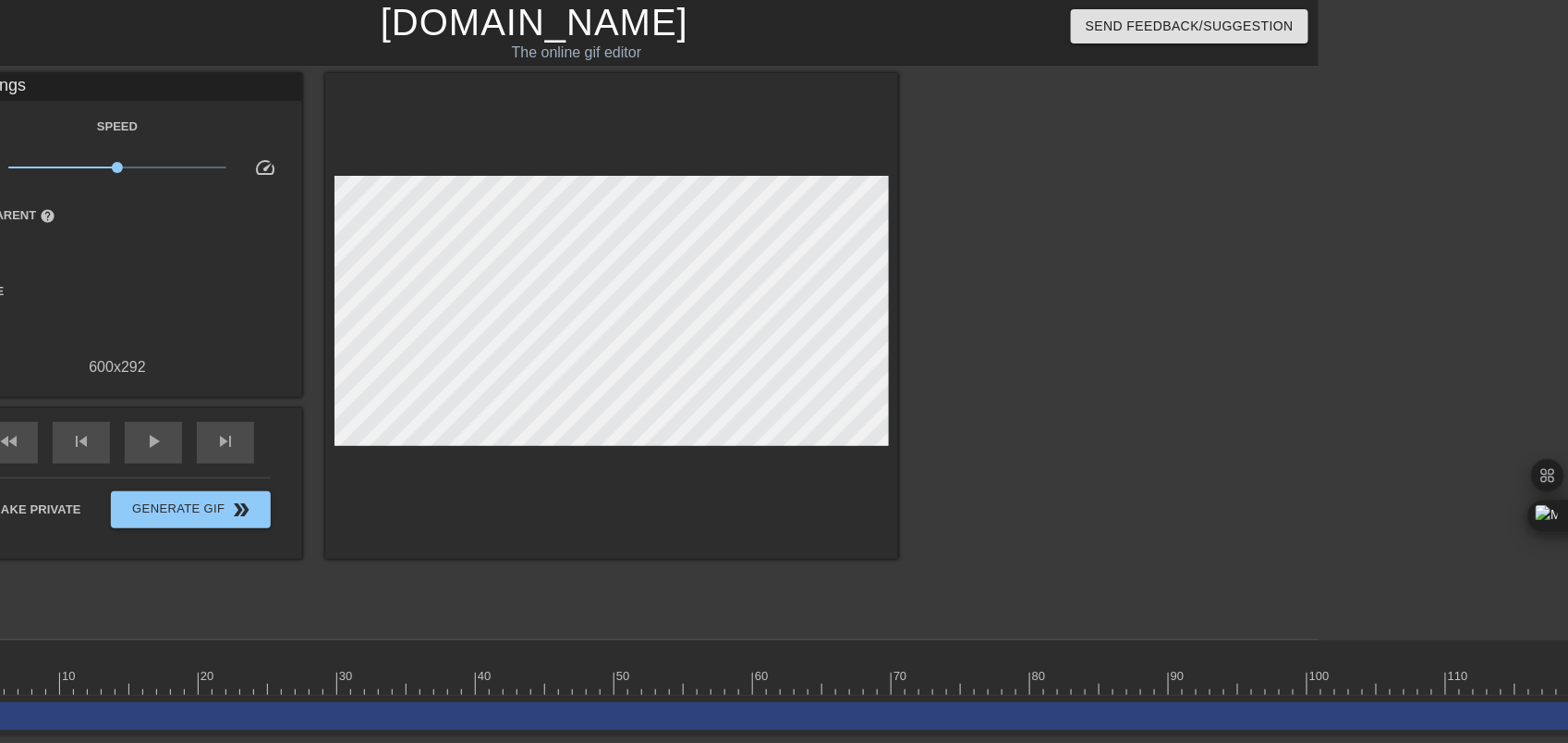
scroll to position [0, 372]
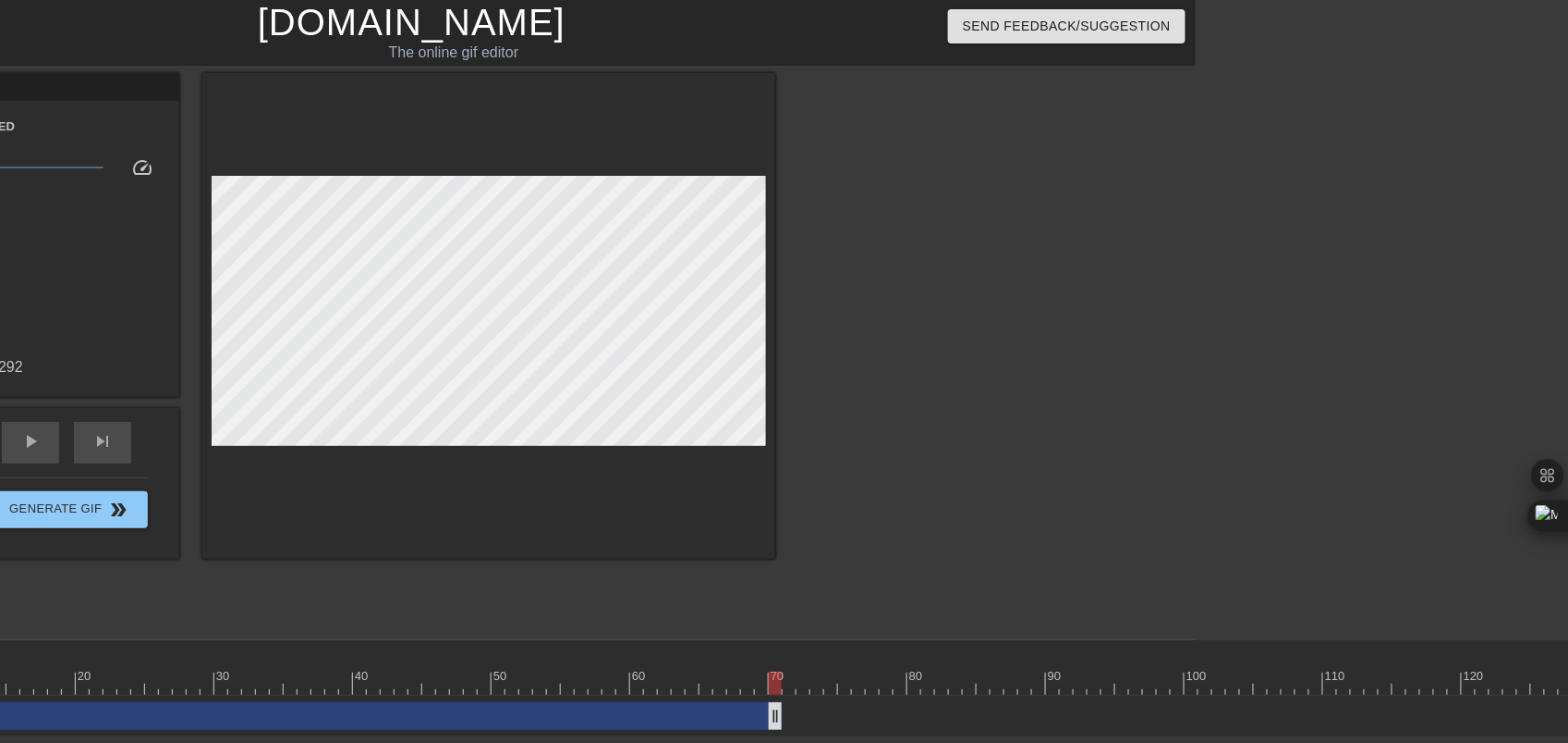
drag, startPoint x: 1544, startPoint y: 709, endPoint x: 776, endPoint y: 715, distance: 768.0
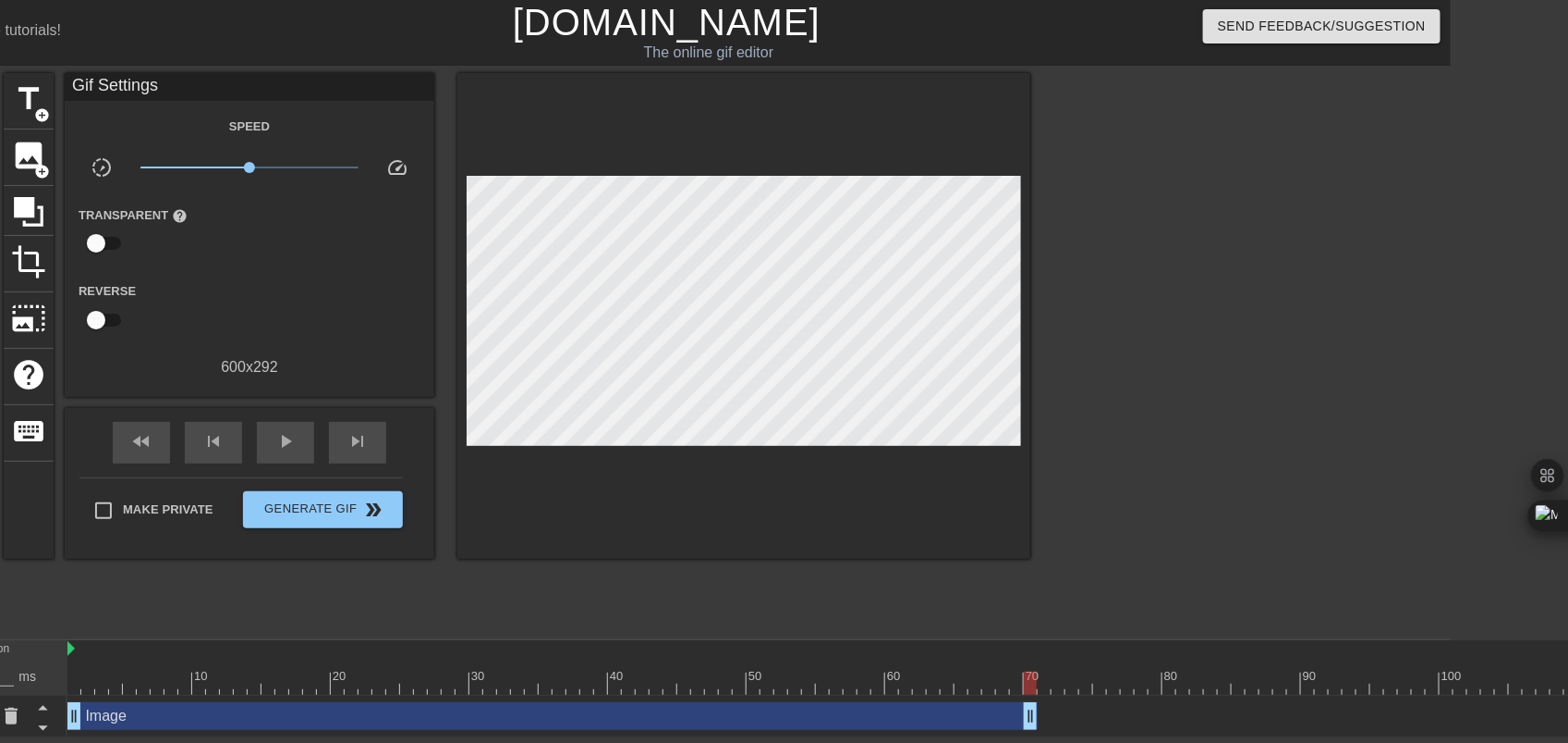
scroll to position [0, 0]
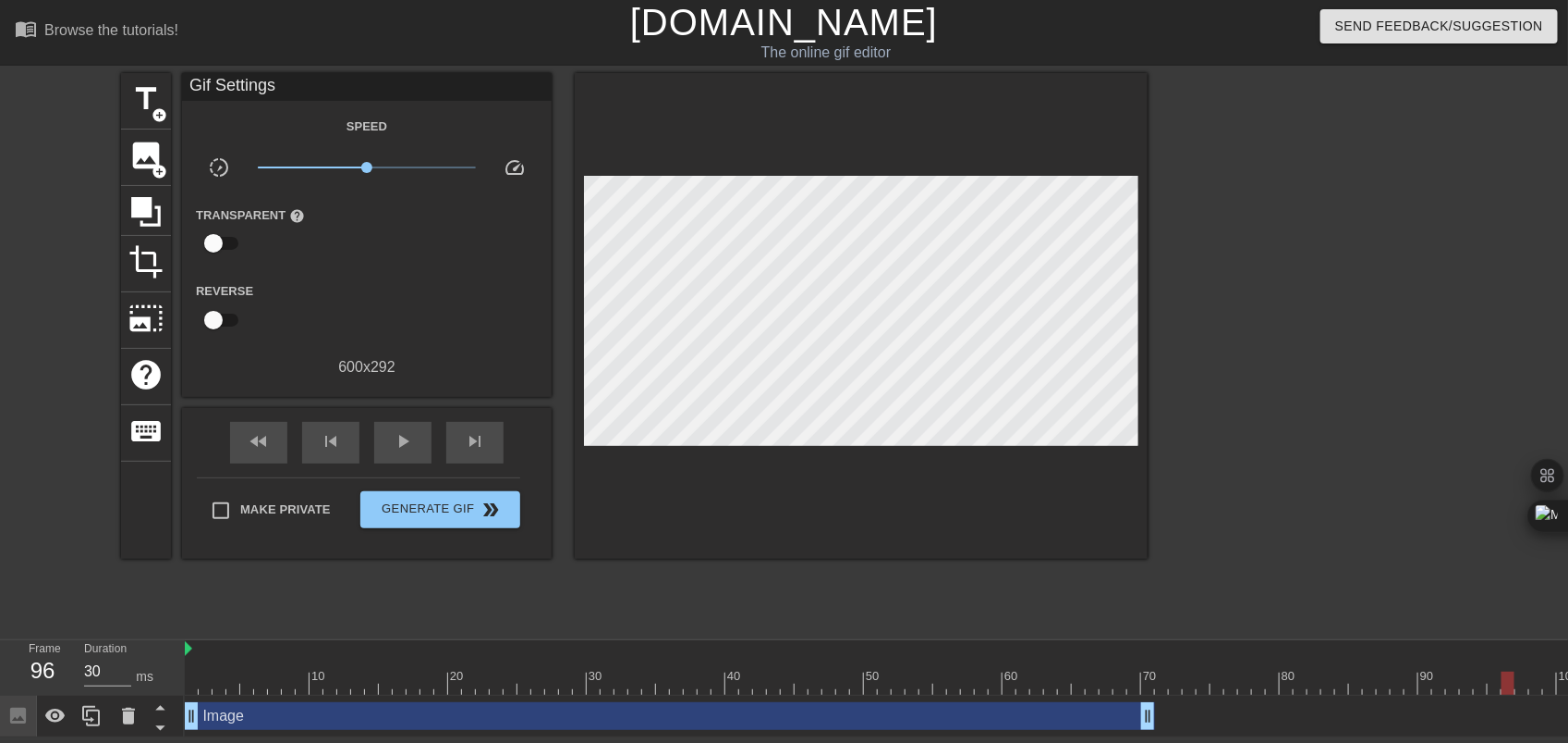
click at [234, 607] on div "Image drag_handle drag_handle" at bounding box center [670, 715] width 971 height 27
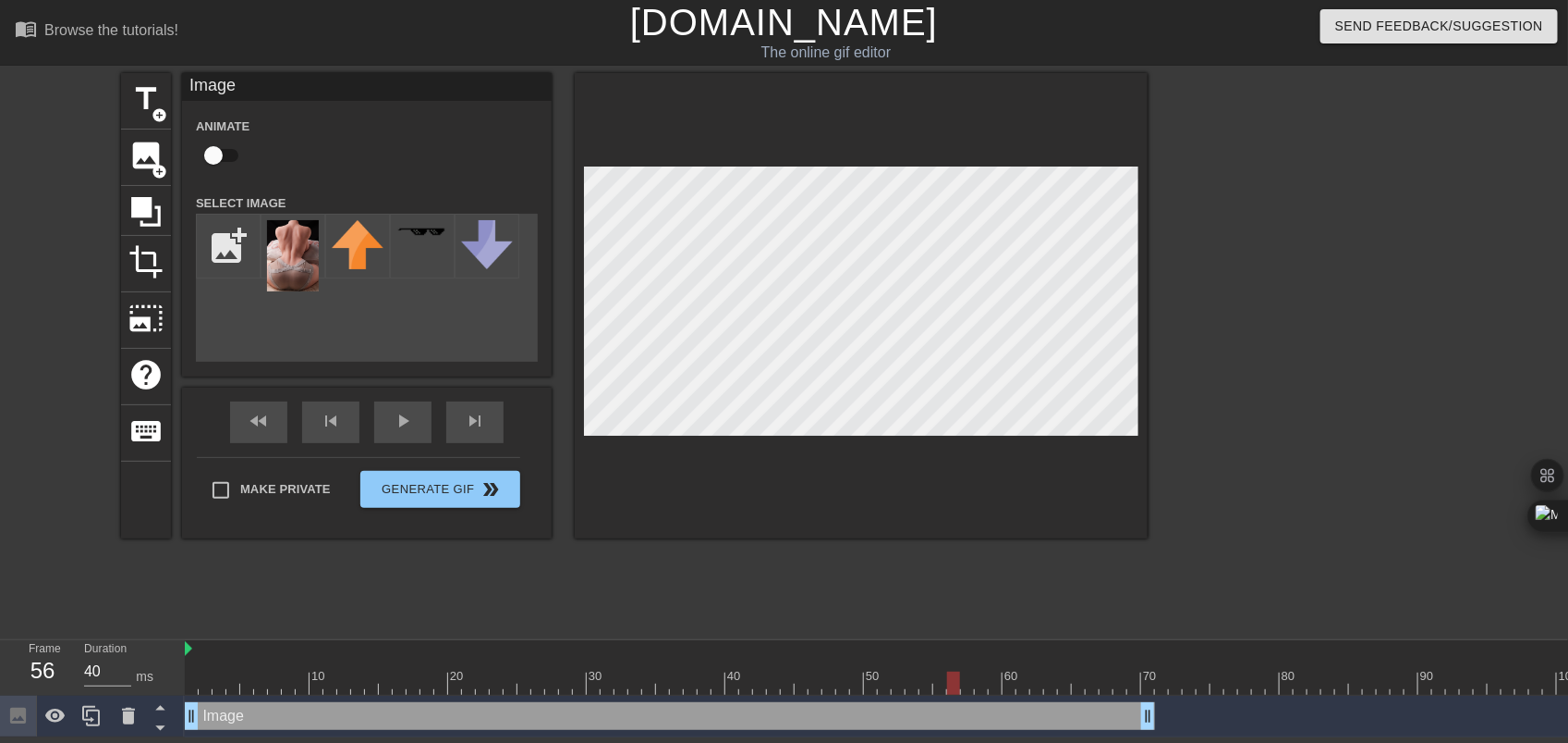
drag, startPoint x: 1505, startPoint y: 680, endPoint x: 953, endPoint y: 673, distance: 552.0
click at [953, 607] on div at bounding box center [954, 683] width 13 height 24
click at [1141, 334] on div at bounding box center [861, 305] width 573 height 465
type input "30"
click at [421, 502] on button "Generate Gif double_arrow" at bounding box center [441, 488] width 160 height 37
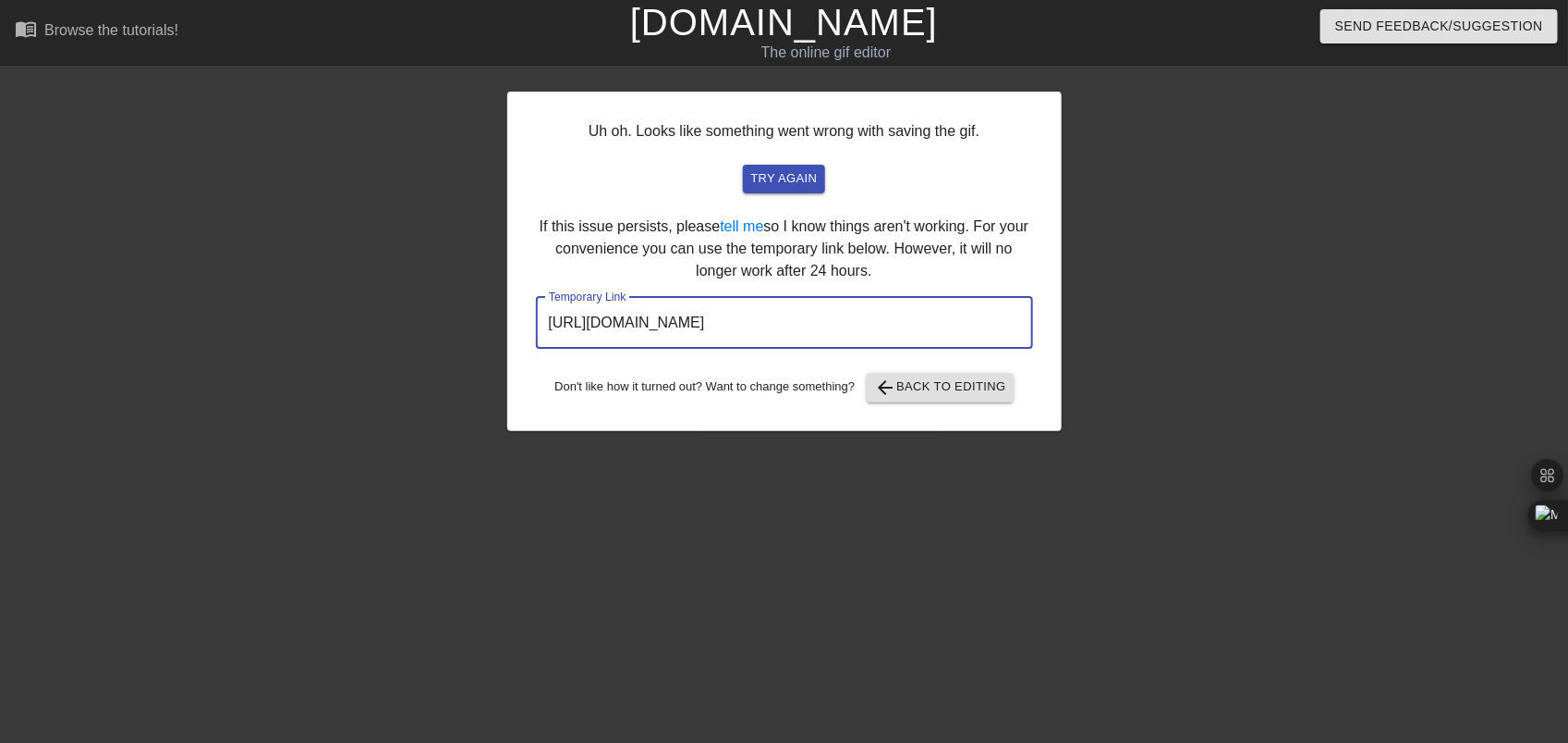
drag, startPoint x: 972, startPoint y: 334, endPoint x: 354, endPoint y: 324, distance: 618.1
click at [354, 324] on div "Uh oh. Looks like something went wrong with saving the gif. try again If this i…" at bounding box center [784, 350] width 1568 height 554
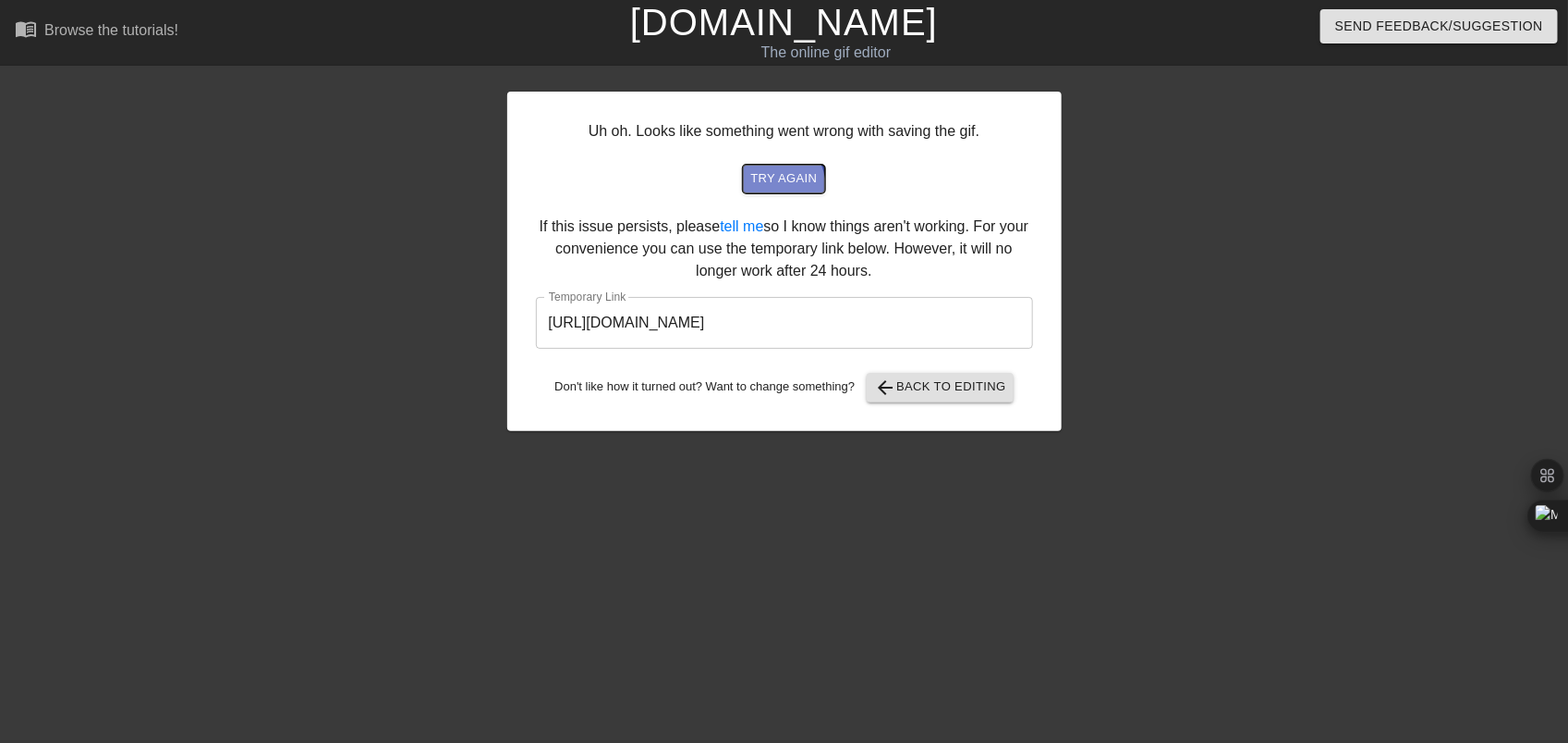
click at [770, 188] on span "try again" at bounding box center [783, 179] width 67 height 22
